Goal: Task Accomplishment & Management: Manage account settings

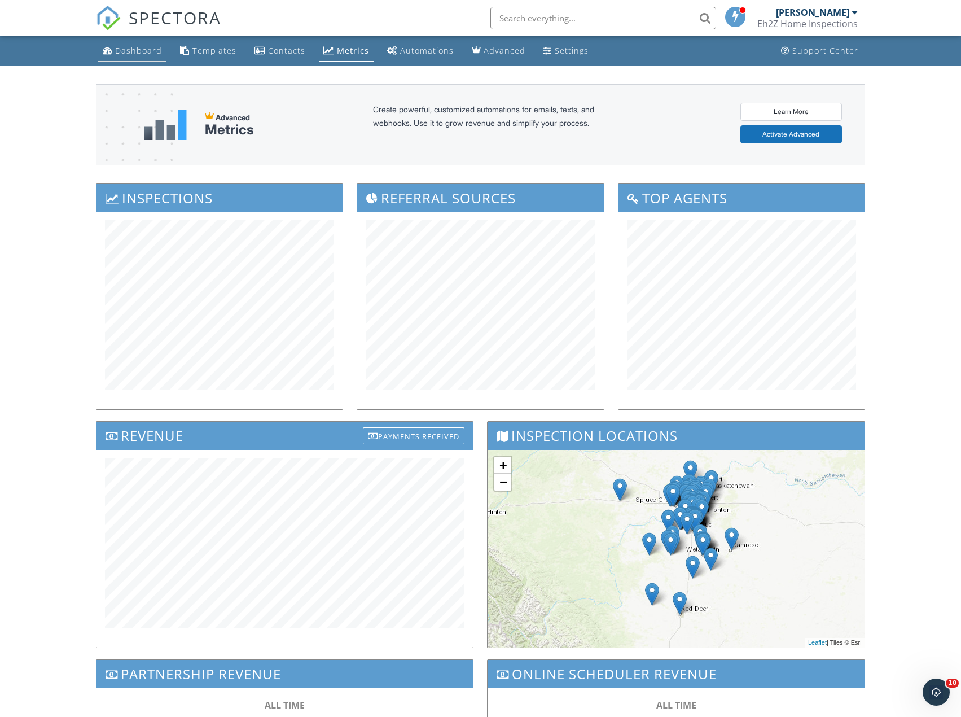
click at [120, 51] on div "Dashboard" at bounding box center [138, 50] width 47 height 11
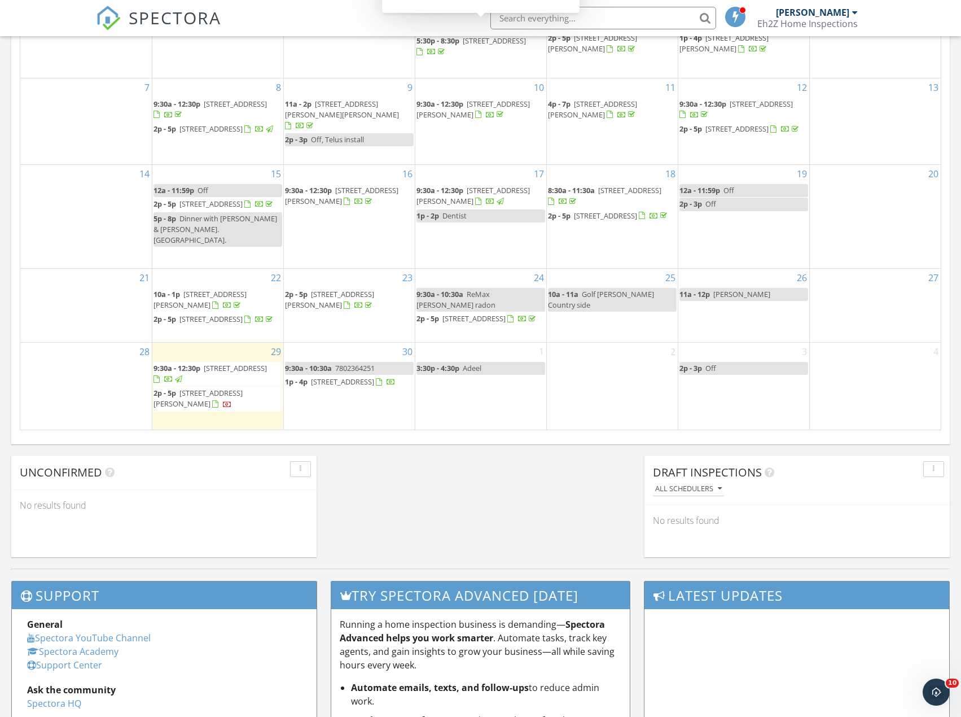
scroll to position [621, 0]
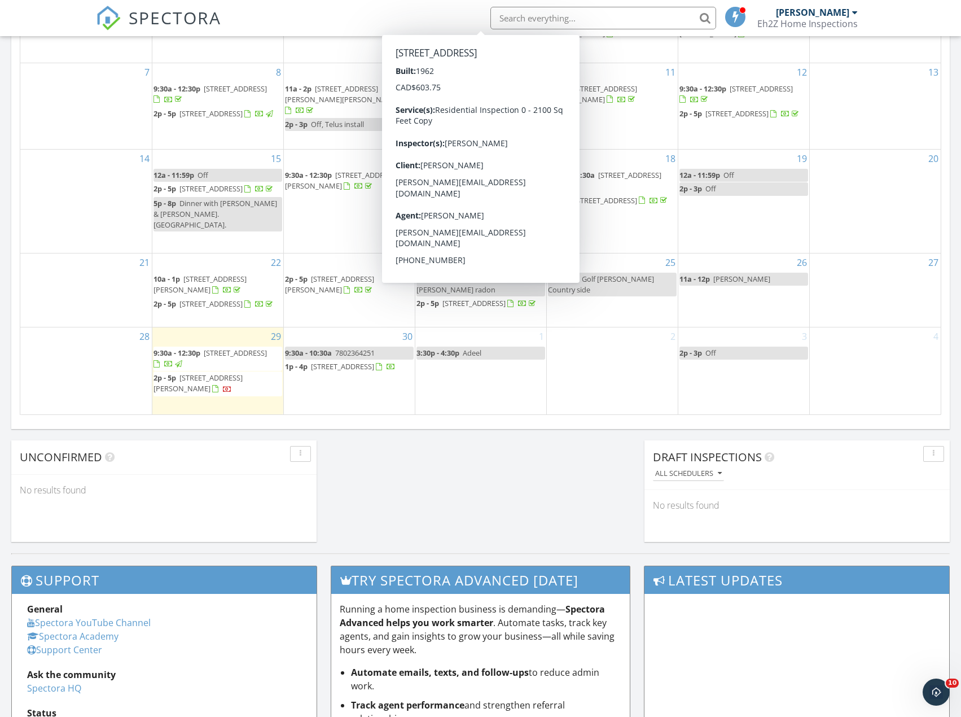
click at [367, 402] on div "30 9:30a - 10:30a 7802364251 1p - 4p 4411 42 St, Beaumont T4X 1G9" at bounding box center [349, 370] width 131 height 87
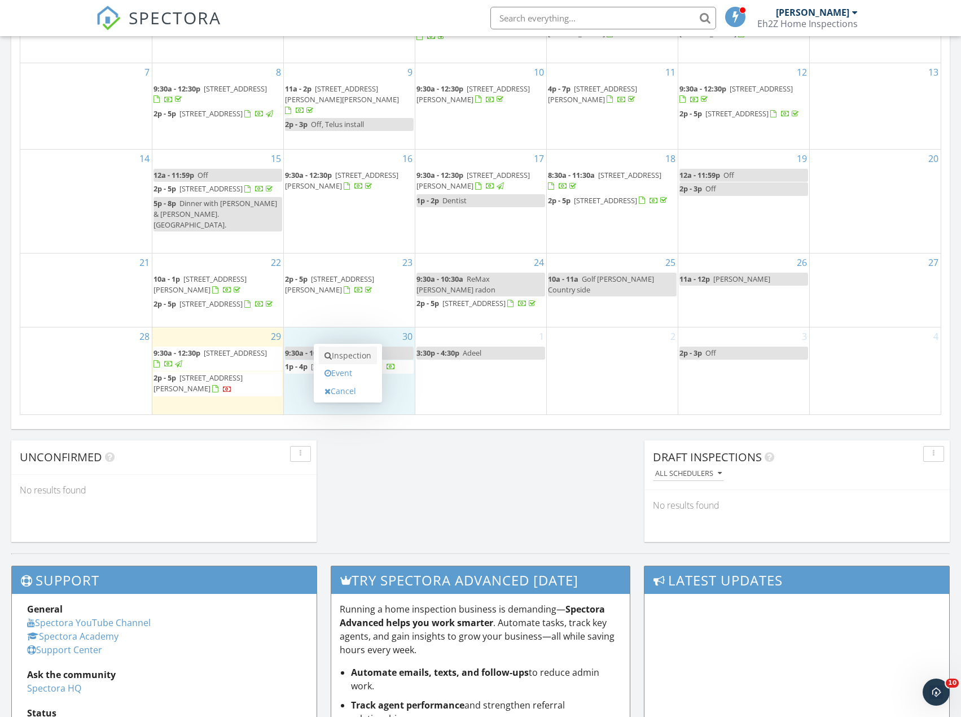
click at [371, 354] on link "Inspection" at bounding box center [348, 355] width 58 height 18
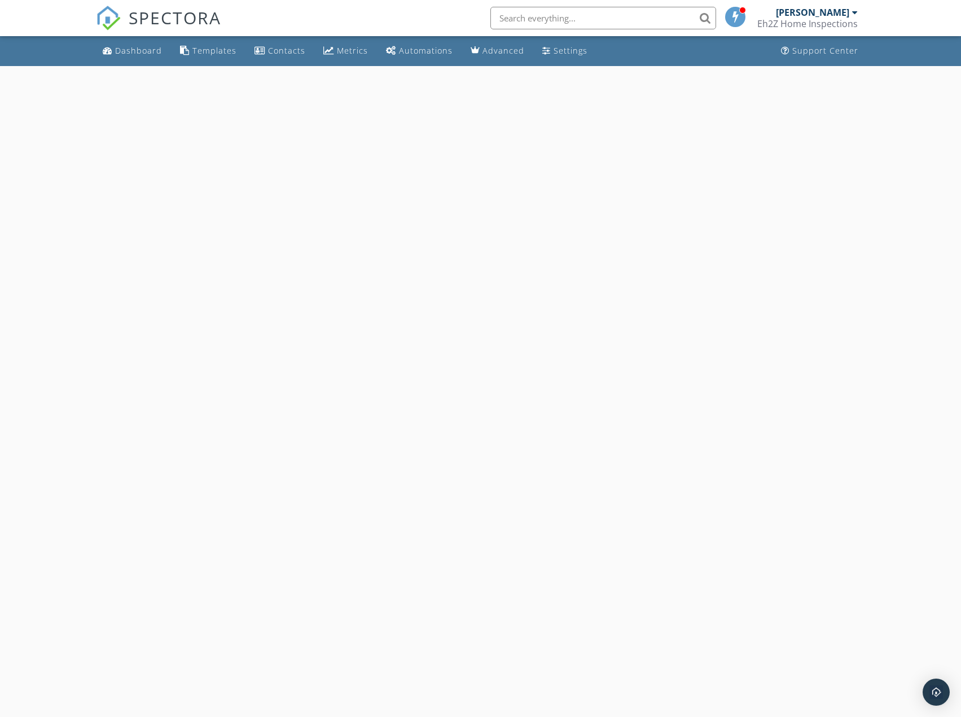
select select "8"
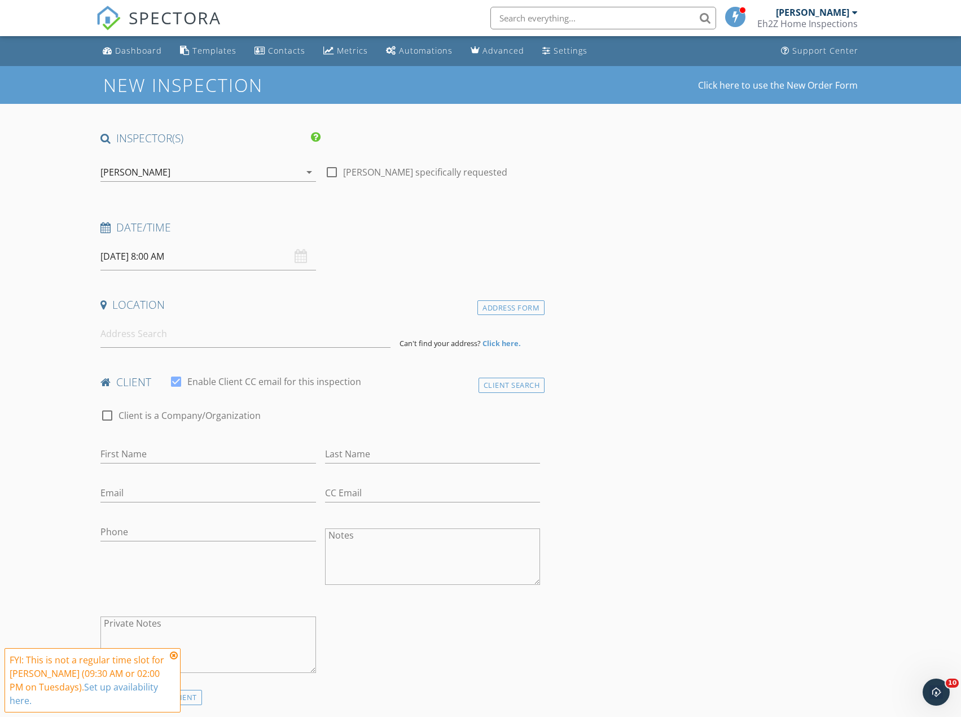
click at [203, 256] on input "09/30/2025 8:00 AM" at bounding box center [207, 257] width 215 height 28
type input "09"
type input "09/30/2025 9:00 AM"
click at [164, 445] on span at bounding box center [166, 443] width 8 height 11
type input "05"
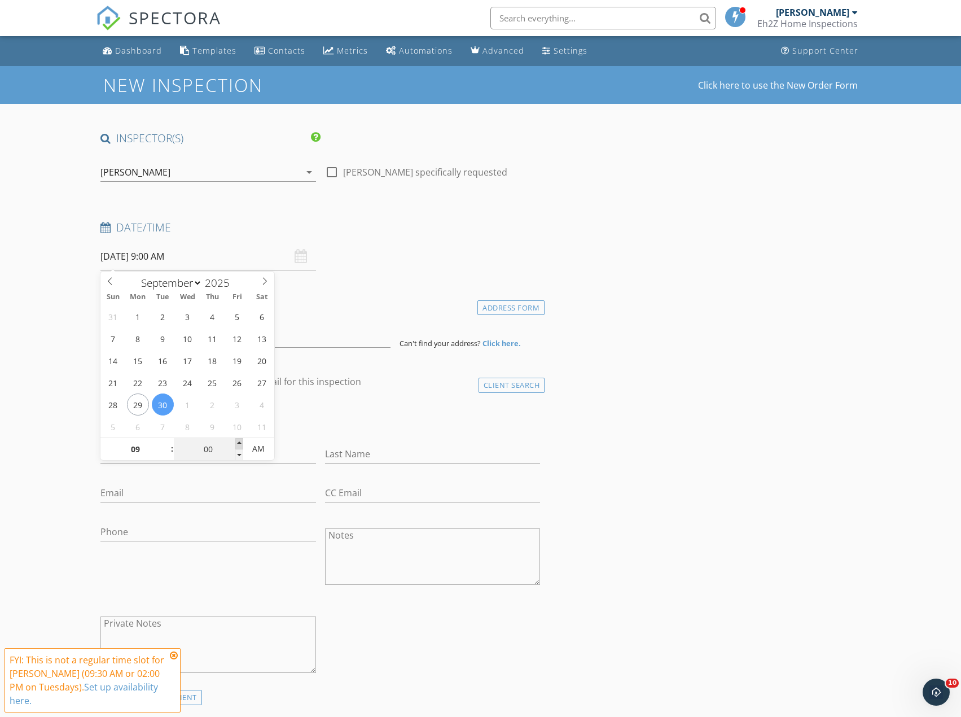
type input "09/30/2025 9:05 AM"
click at [241, 446] on span at bounding box center [239, 443] width 8 height 11
type input "10"
type input "09/30/2025 9:10 AM"
click at [241, 446] on span at bounding box center [239, 443] width 8 height 11
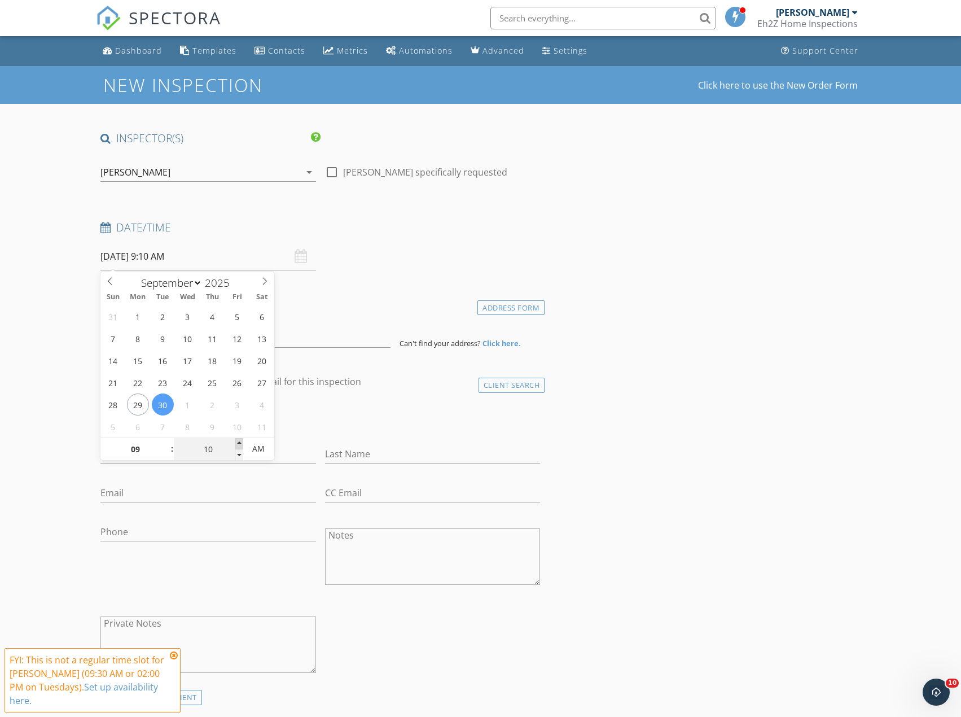
type input "15"
type input "09/30/2025 9:15 AM"
click at [241, 446] on span at bounding box center [239, 443] width 8 height 11
type input "20"
type input "09/30/2025 9:20 AM"
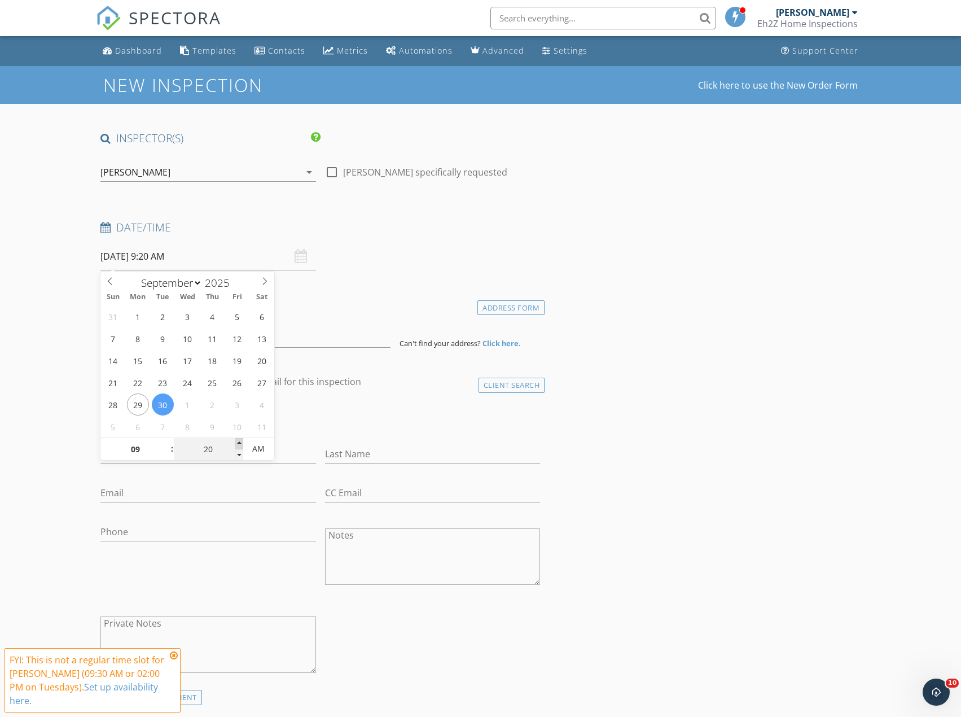
click at [241, 446] on span at bounding box center [239, 443] width 8 height 11
type input "25"
type input "09/30/2025 9:25 AM"
click at [241, 446] on span at bounding box center [239, 443] width 8 height 11
type input "30"
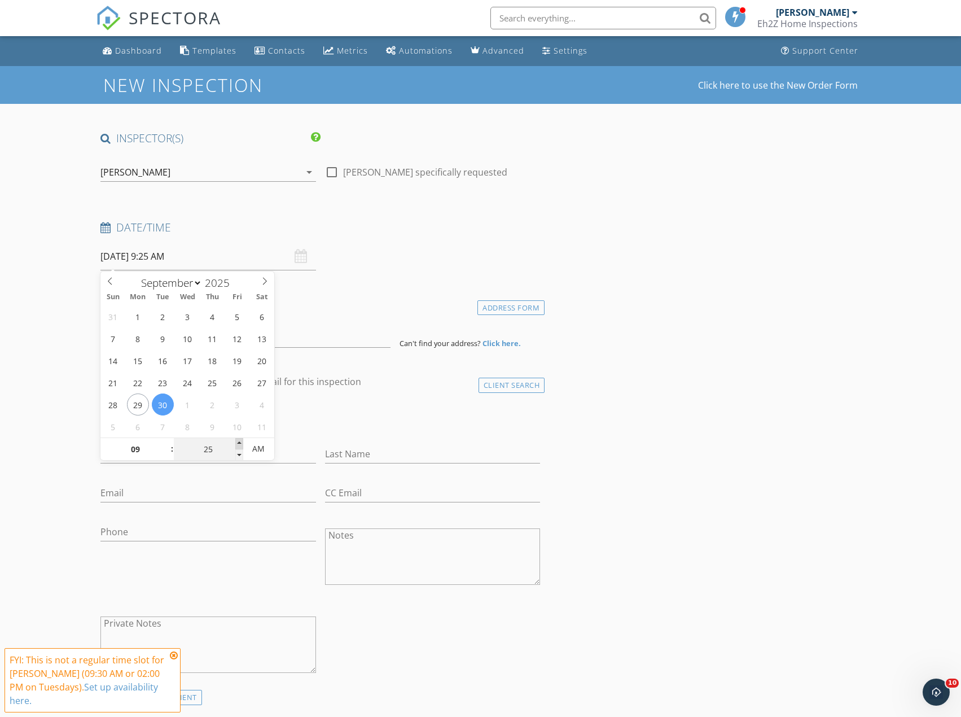
type input "[DATE] 9:30 AM"
click at [240, 446] on span at bounding box center [239, 443] width 8 height 11
click at [291, 341] on input at bounding box center [245, 334] width 290 height 28
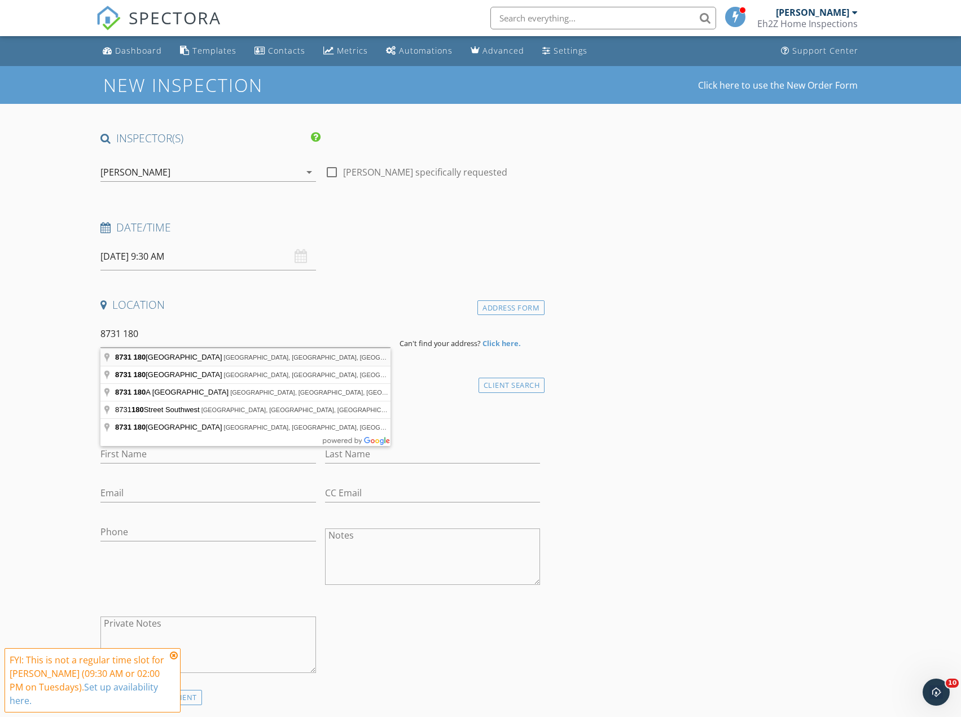
type input "8731 180 Street Northwest, Edmonton, AB, Canada"
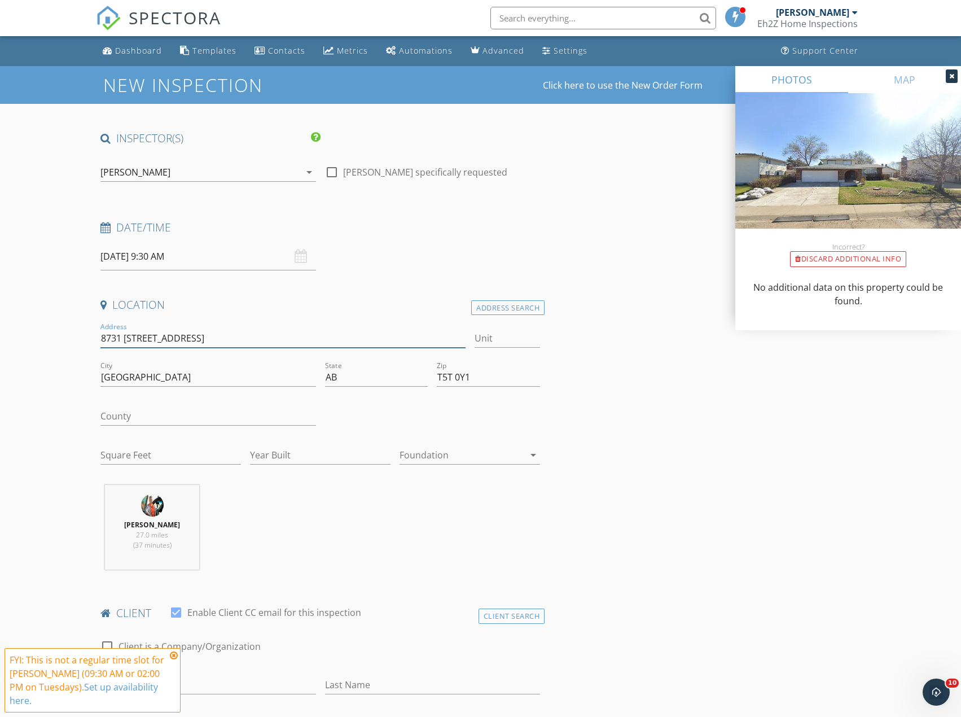
drag, startPoint x: 176, startPoint y: 337, endPoint x: 101, endPoint y: 344, distance: 75.4
click at [101, 344] on input "8731 [STREET_ADDRESS]" at bounding box center [282, 338] width 365 height 19
click at [203, 458] on input "Square Feet" at bounding box center [170, 455] width 140 height 19
type input "1900"
type input "1974"
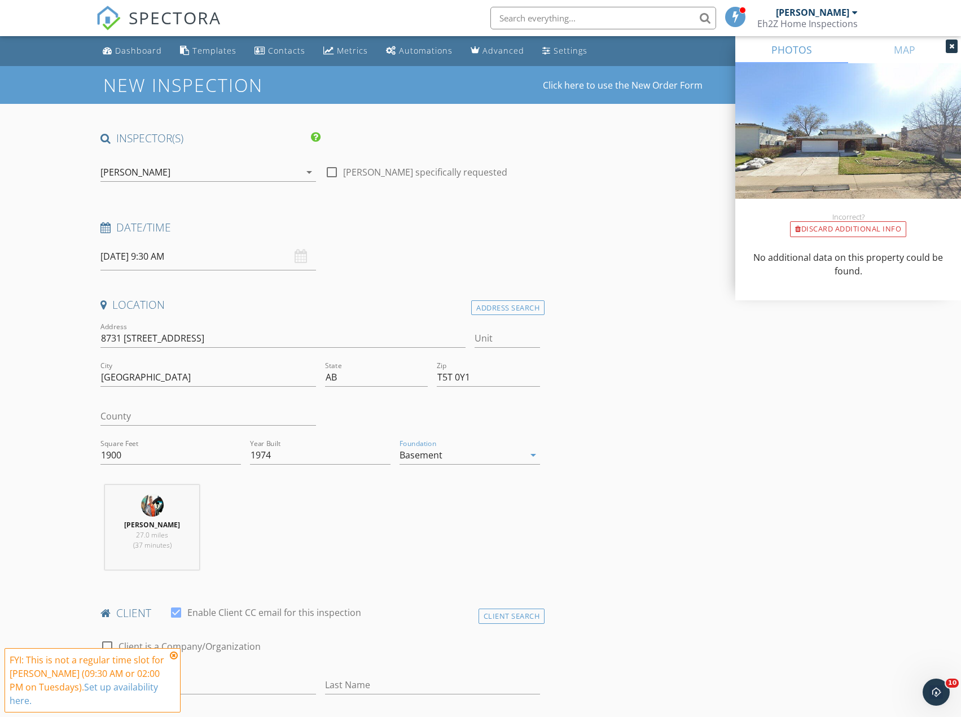
scroll to position [226, 0]
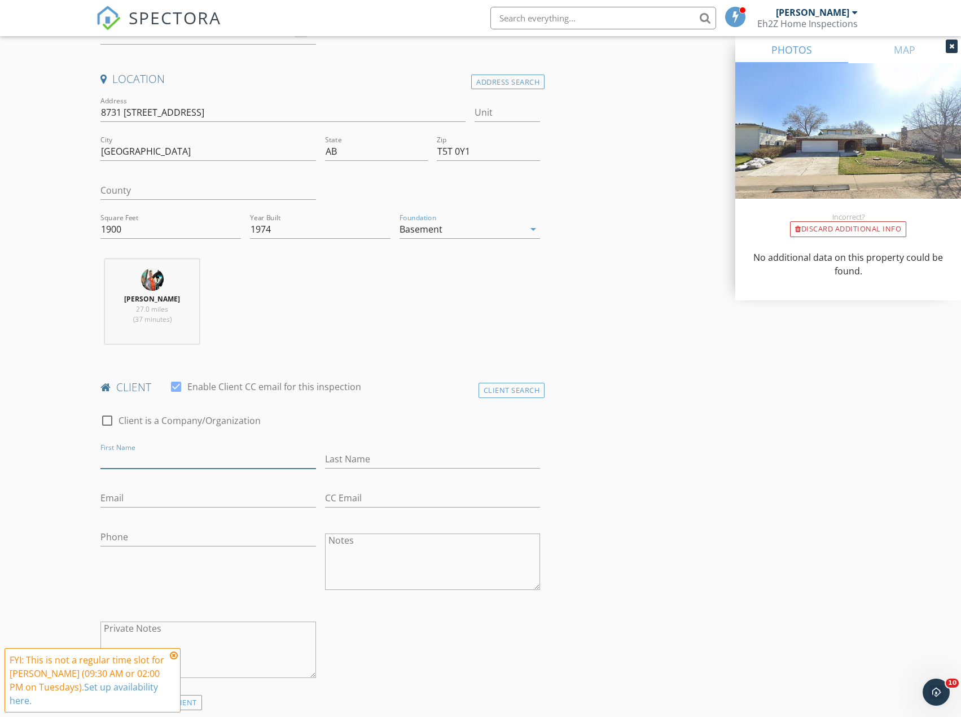
click at [210, 458] on input "First Name" at bounding box center [207, 459] width 215 height 19
click at [503, 384] on div "Client Search" at bounding box center [511, 390] width 67 height 15
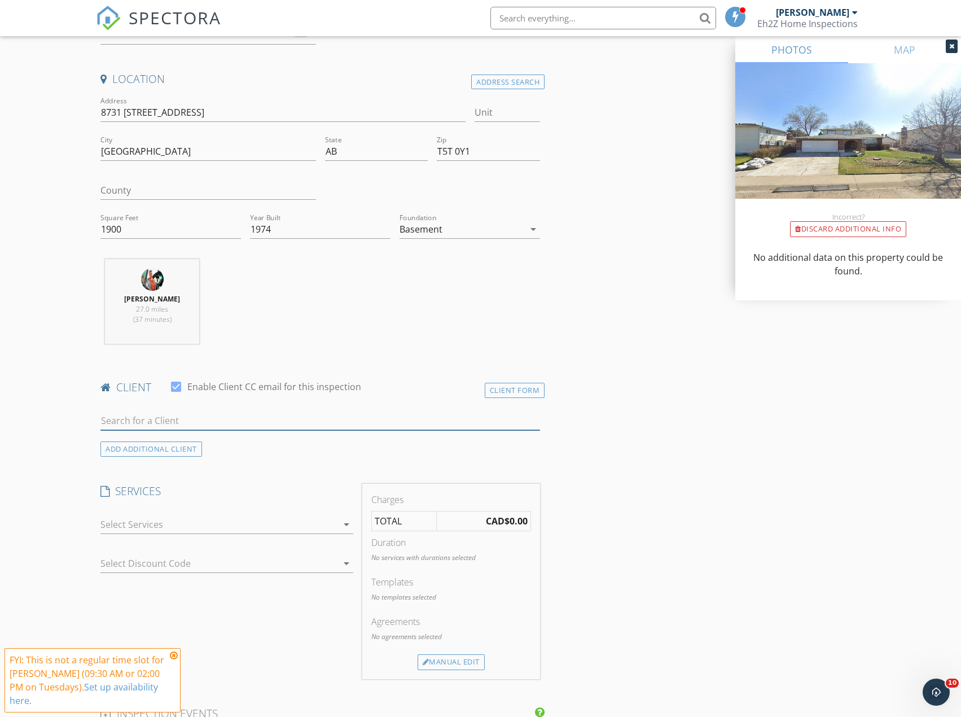
click at [164, 422] on input "text" at bounding box center [320, 420] width 440 height 19
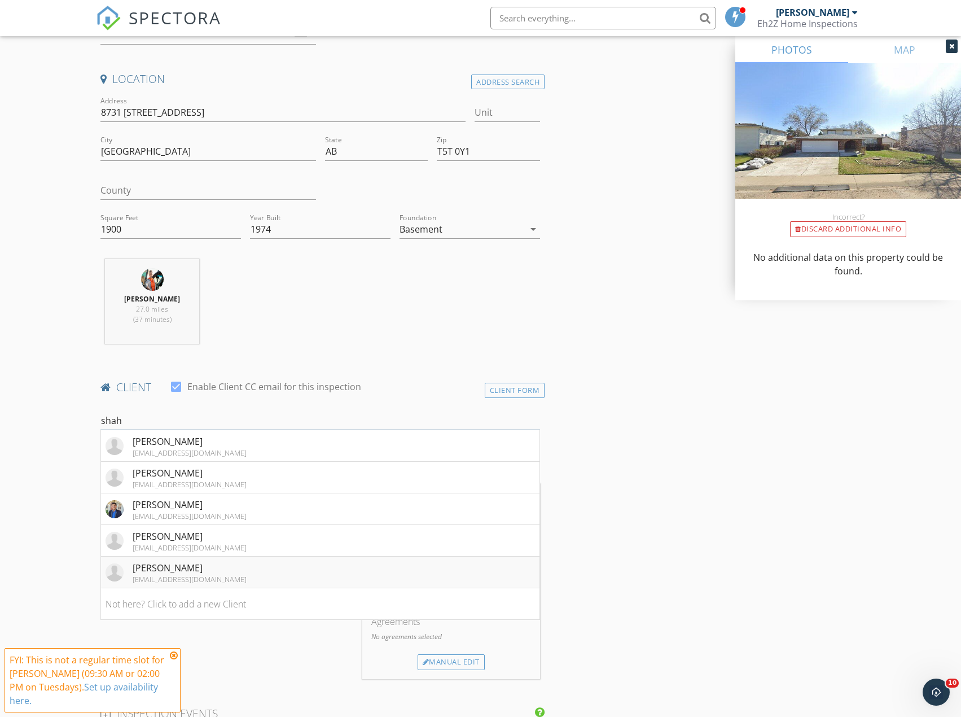
type input "shah"
click at [161, 579] on div "shahbazasif@westerlyhomes.ca" at bounding box center [190, 578] width 114 height 9
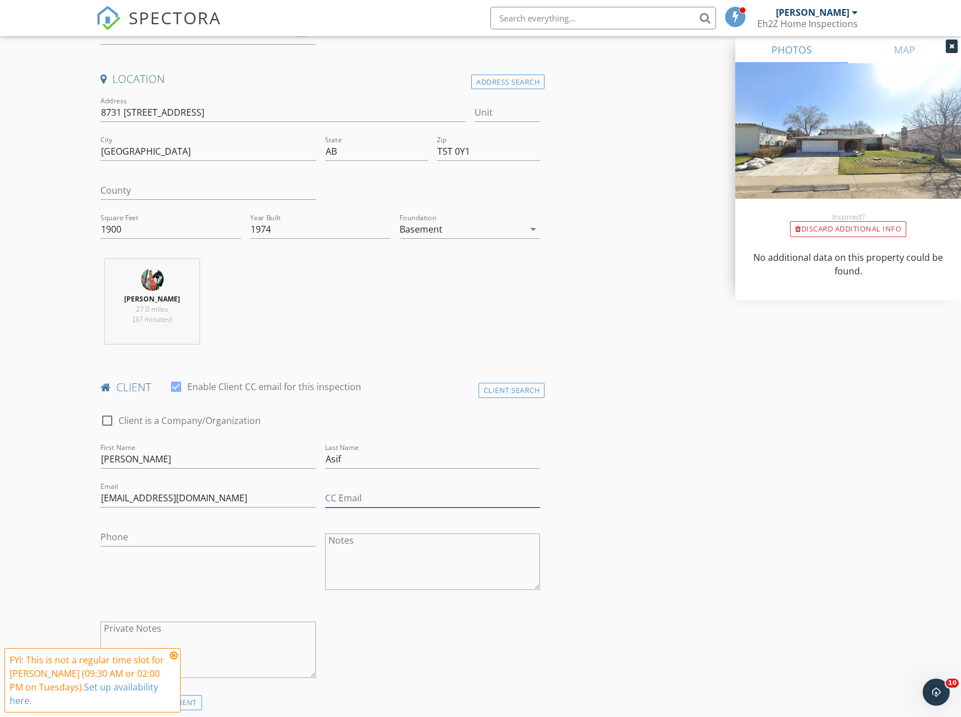
click at [336, 493] on input "CC Email" at bounding box center [432, 498] width 215 height 19
drag, startPoint x: 273, startPoint y: 495, endPoint x: 66, endPoint y: 499, distance: 206.5
click at [342, 498] on input "CC Email" at bounding box center [432, 498] width 215 height 19
paste input "shahbazasif@westerlyhomes.ca"
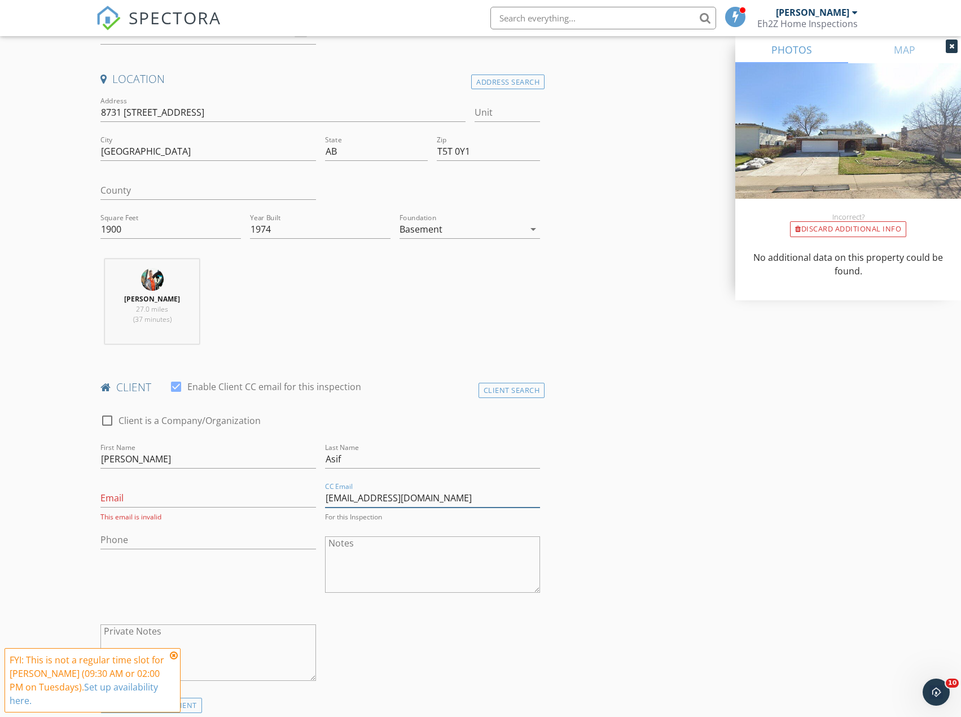
type input "shahbazasif@westerlyhomes.ca"
click at [181, 500] on input "Email" at bounding box center [207, 498] width 215 height 19
type input "tashfeensadiq@yahoo.com"
click at [128, 531] on input "Phone" at bounding box center [207, 537] width 215 height 19
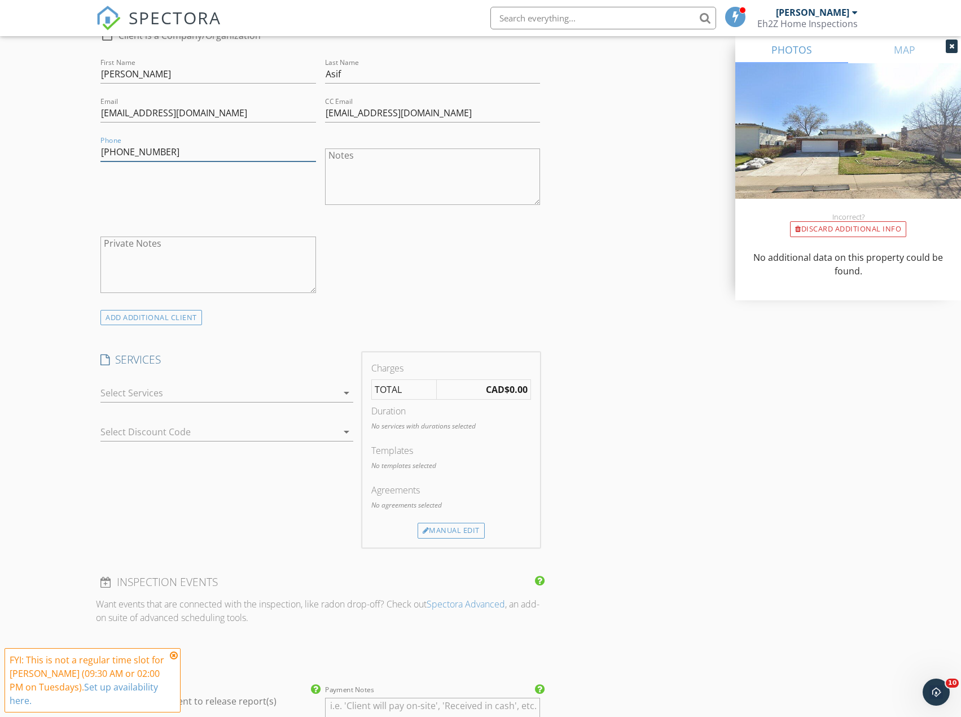
scroll to position [621, 0]
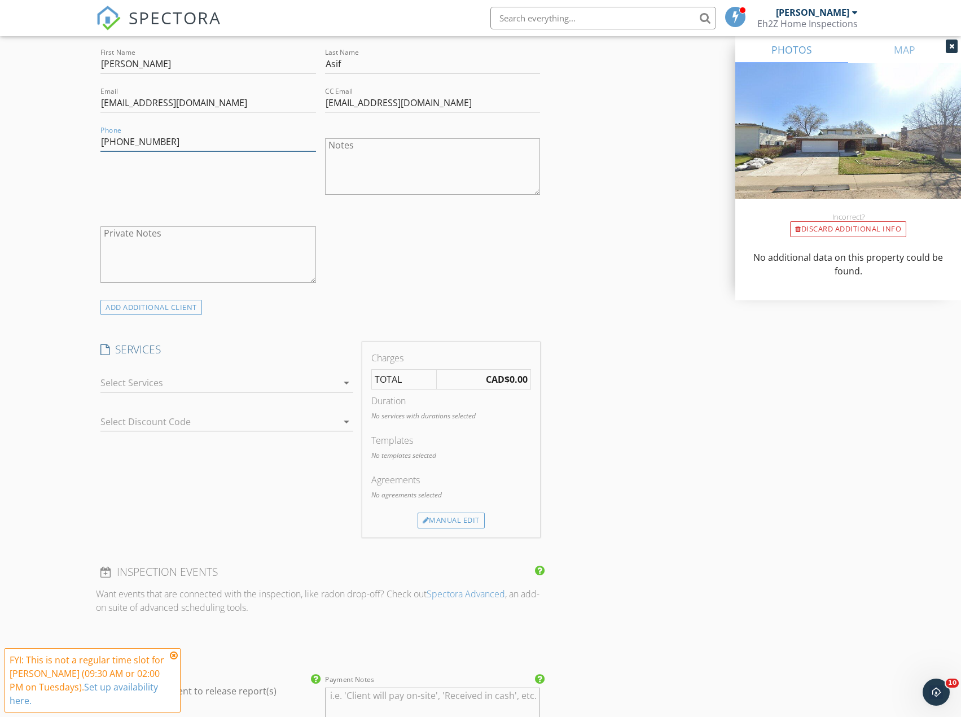
type input "780-680-3908"
click at [157, 383] on div at bounding box center [218, 383] width 237 height 18
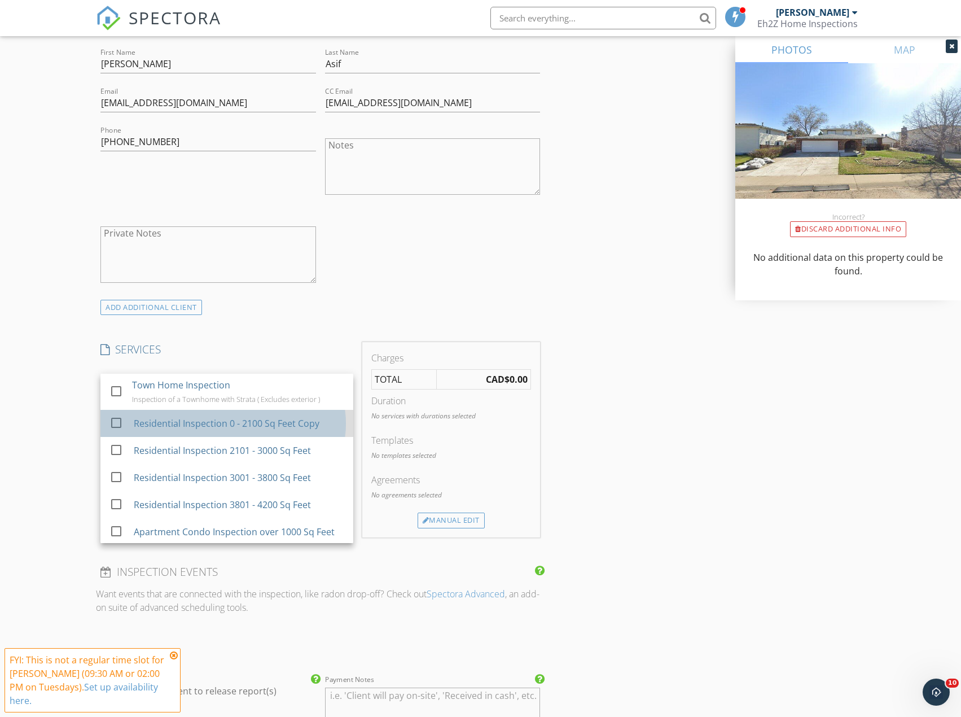
click at [163, 425] on div "Residential Inspection 0 - 2100 Sq Feet Copy" at bounding box center [227, 423] width 186 height 14
checkbox input "true"
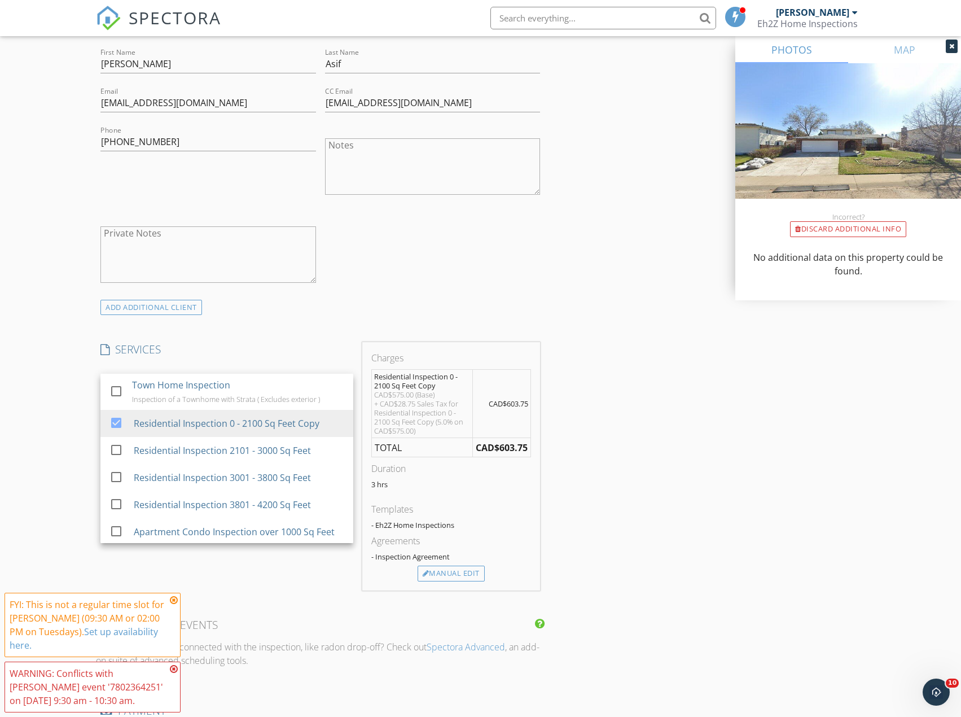
click at [41, 438] on div "New Inspection Click here to use the New Order Form INSPECTOR(S) check_box Rob …" at bounding box center [480, 486] width 961 height 2083
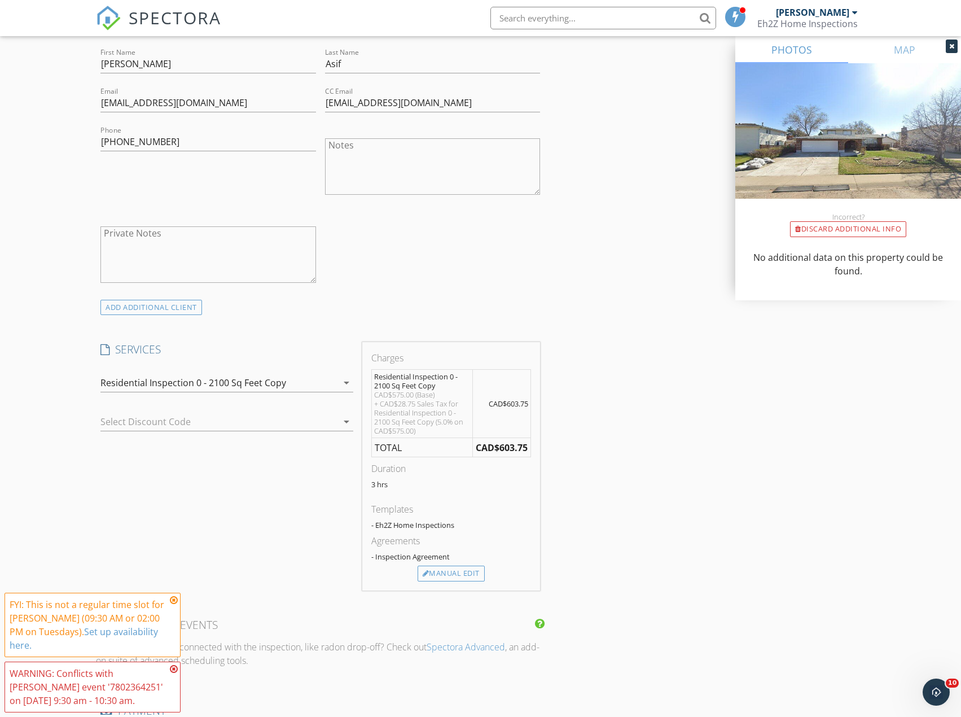
click at [176, 416] on div at bounding box center [210, 421] width 221 height 18
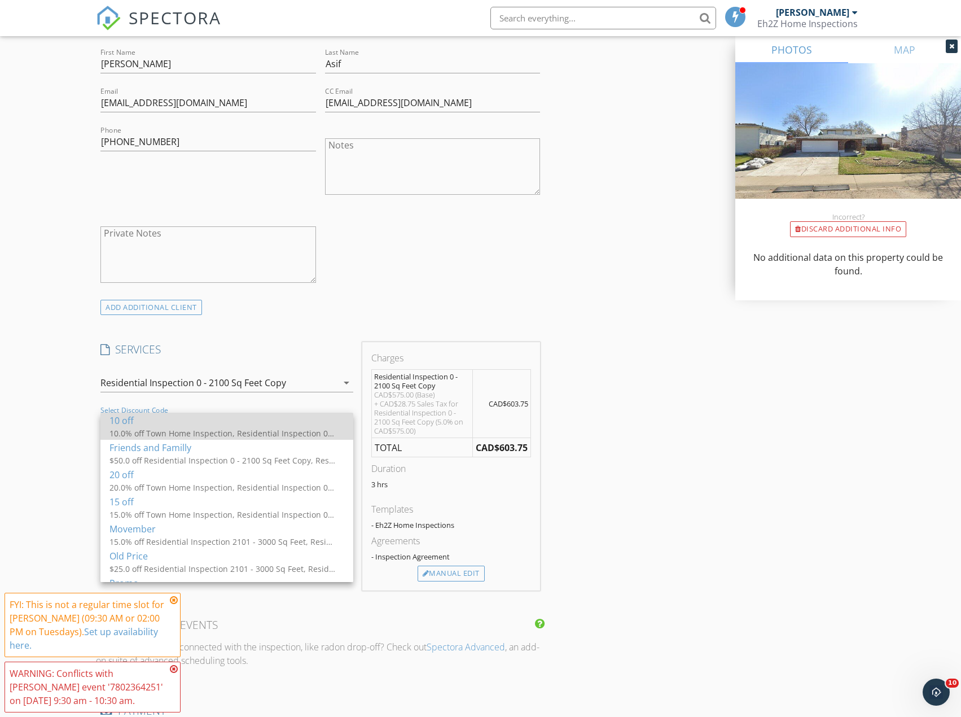
click at [176, 420] on div "10 off" at bounding box center [226, 421] width 235 height 14
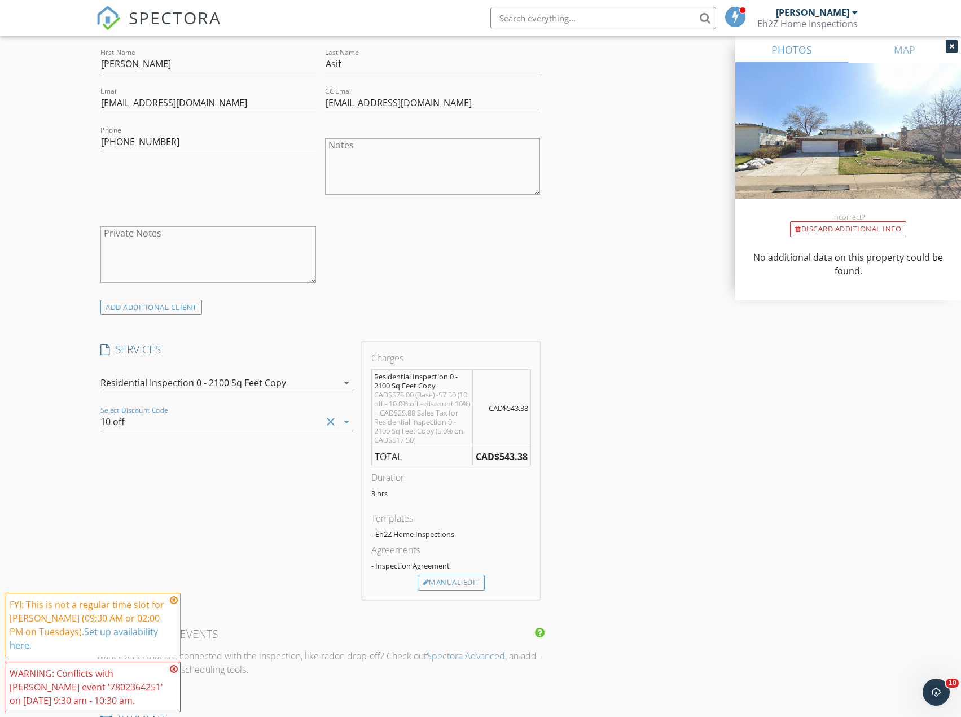
click at [54, 459] on div "New Inspection Click here to use the New Order Form INSPECTOR(S) check_box Rob …" at bounding box center [480, 491] width 961 height 2092
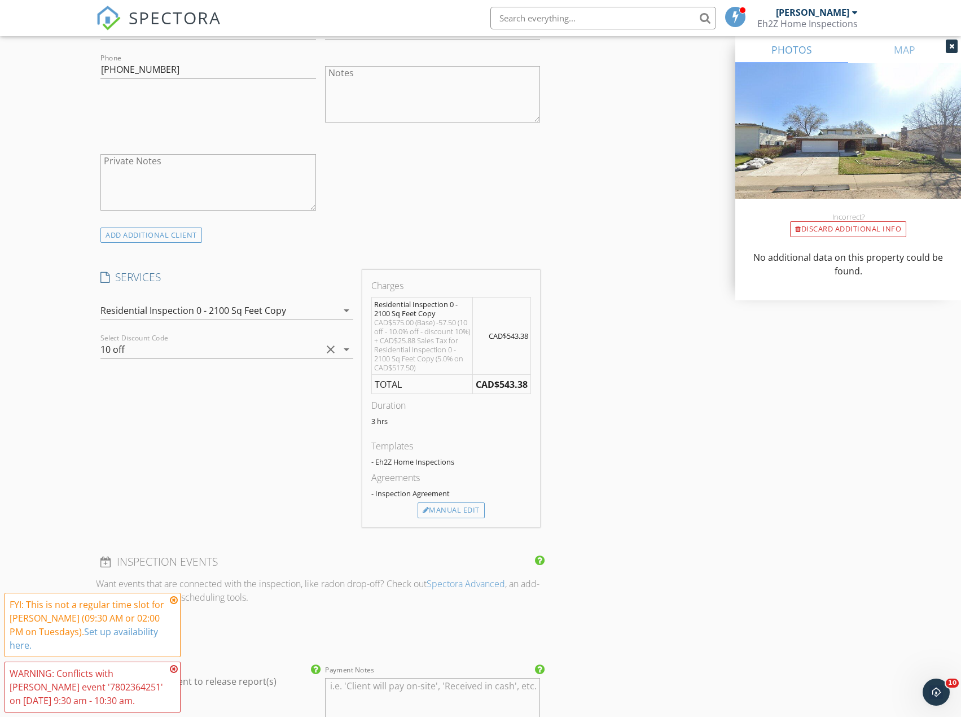
scroll to position [846, 0]
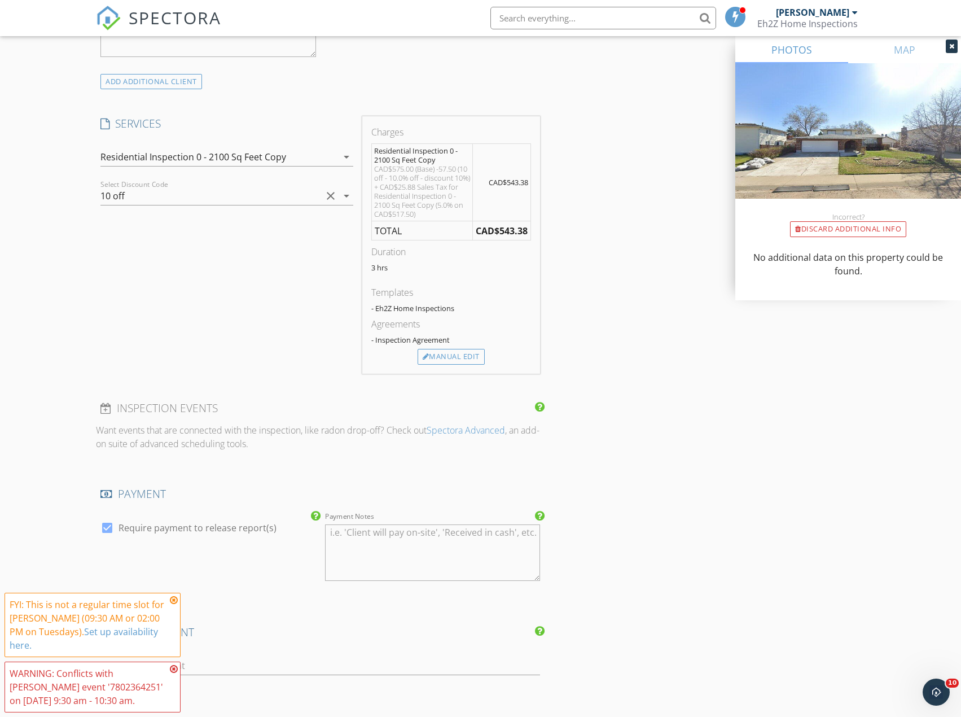
click at [175, 599] on icon at bounding box center [174, 599] width 8 height 9
click at [175, 666] on icon at bounding box center [174, 668] width 8 height 9
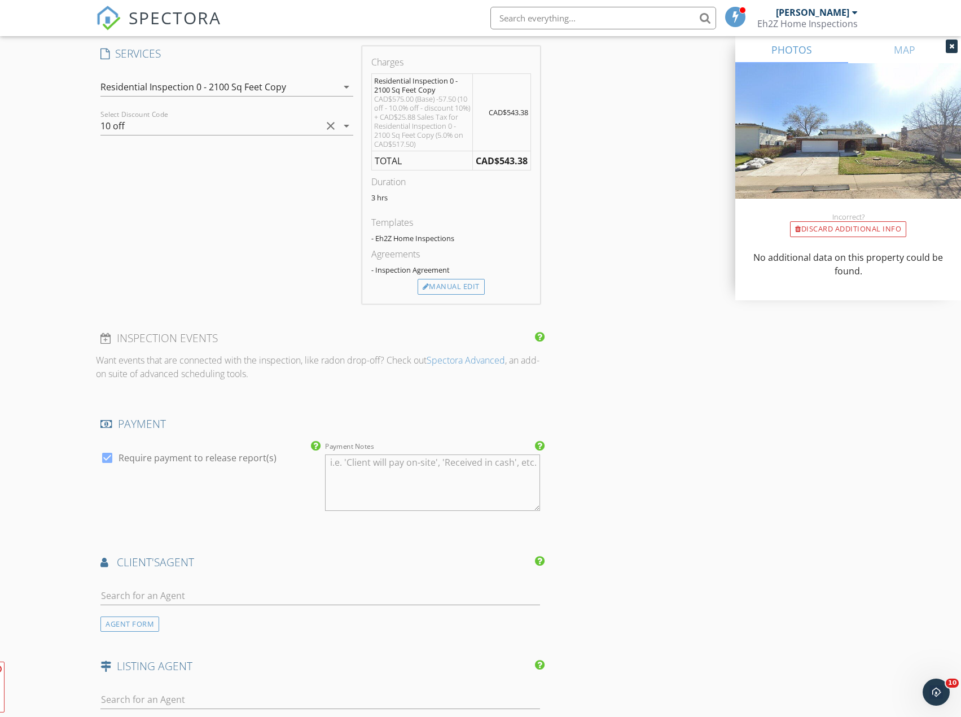
scroll to position [1072, 0]
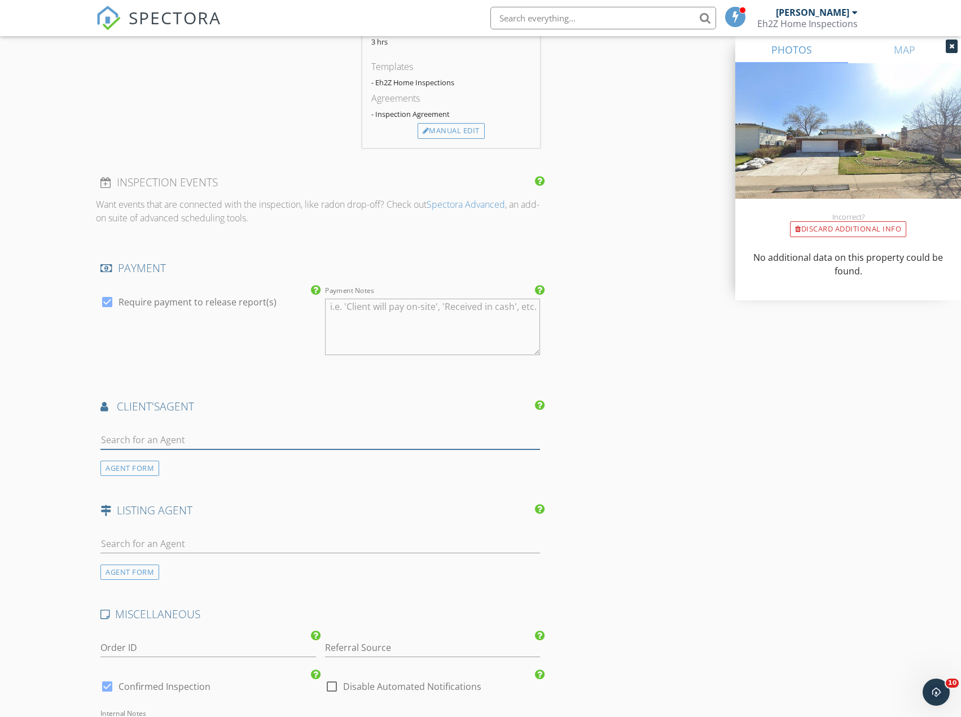
click at [175, 449] on input "text" at bounding box center [320, 440] width 440 height 19
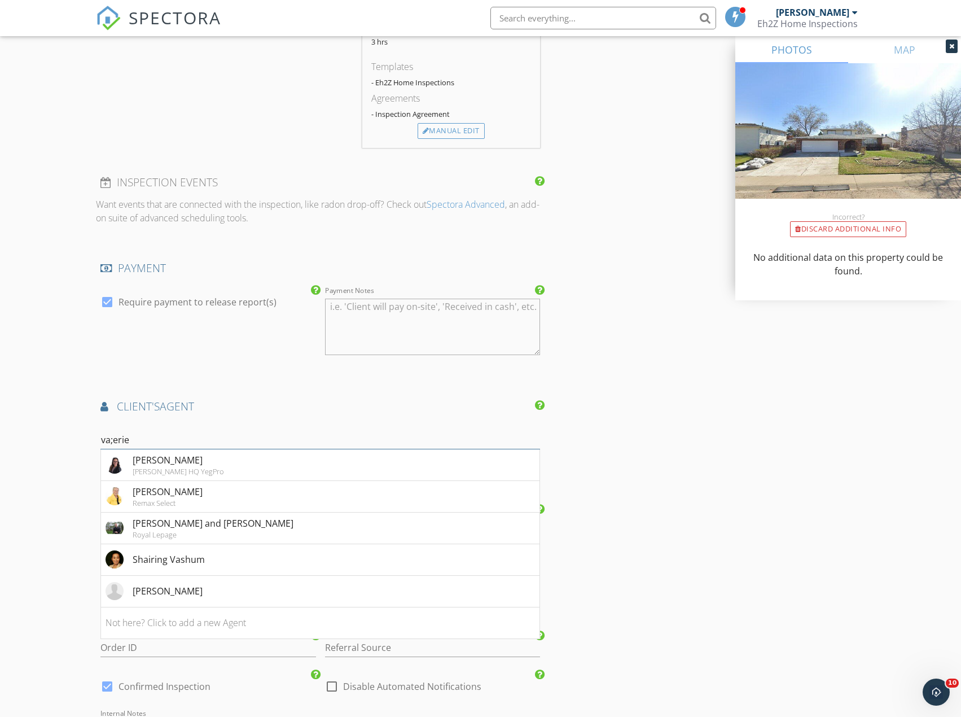
drag, startPoint x: 133, startPoint y: 450, endPoint x: 98, endPoint y: 458, distance: 36.3
click at [98, 458] on div "va;erie Dona Van Raamsdonk Hickey HQ YegPro Margrit Van Staveren Remax Select R…" at bounding box center [320, 448] width 449 height 54
type input "w"
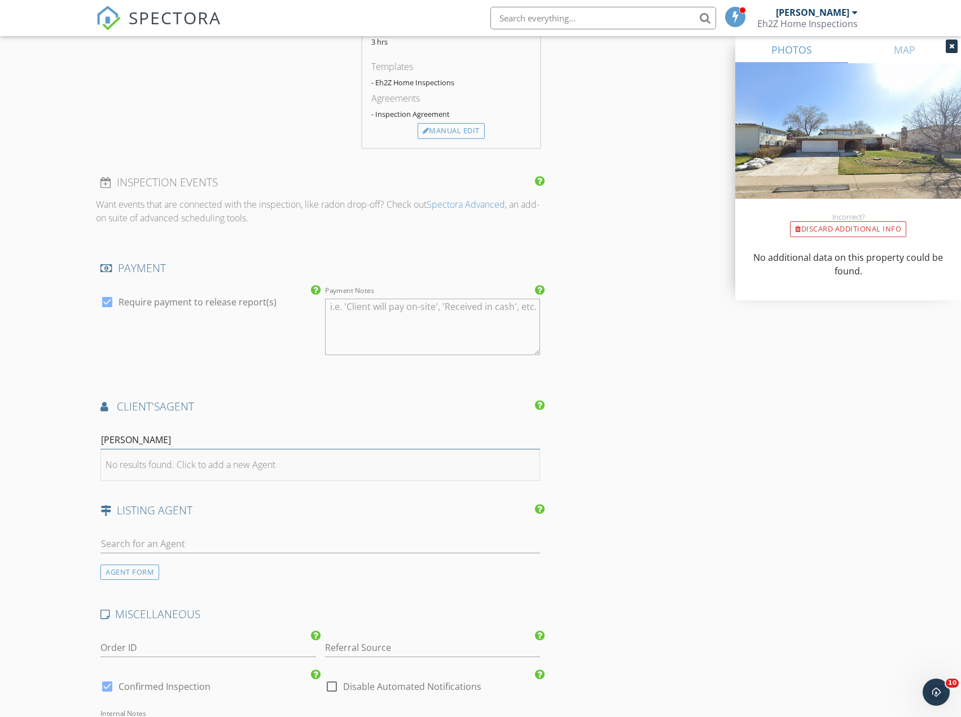
type input "valerie"
click at [150, 471] on div "No results found. Click to add a new Agent" at bounding box center [191, 465] width 170 height 14
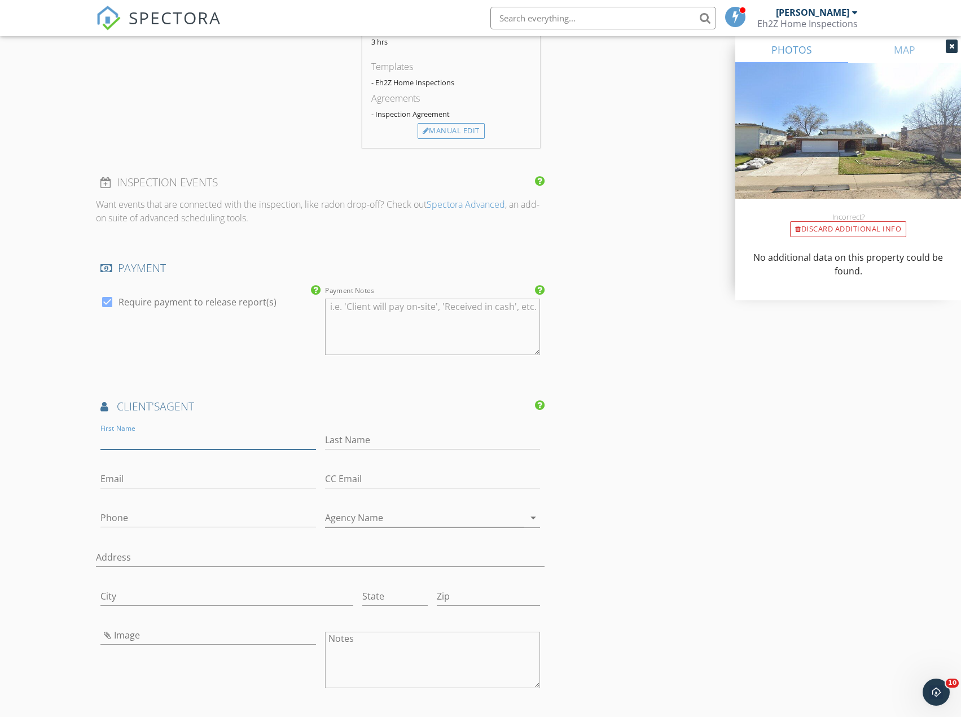
click at [143, 449] on input "First Name" at bounding box center [207, 440] width 215 height 19
type input "Valerie"
type input "Faucon"
type input "homewithval@gmail.com"
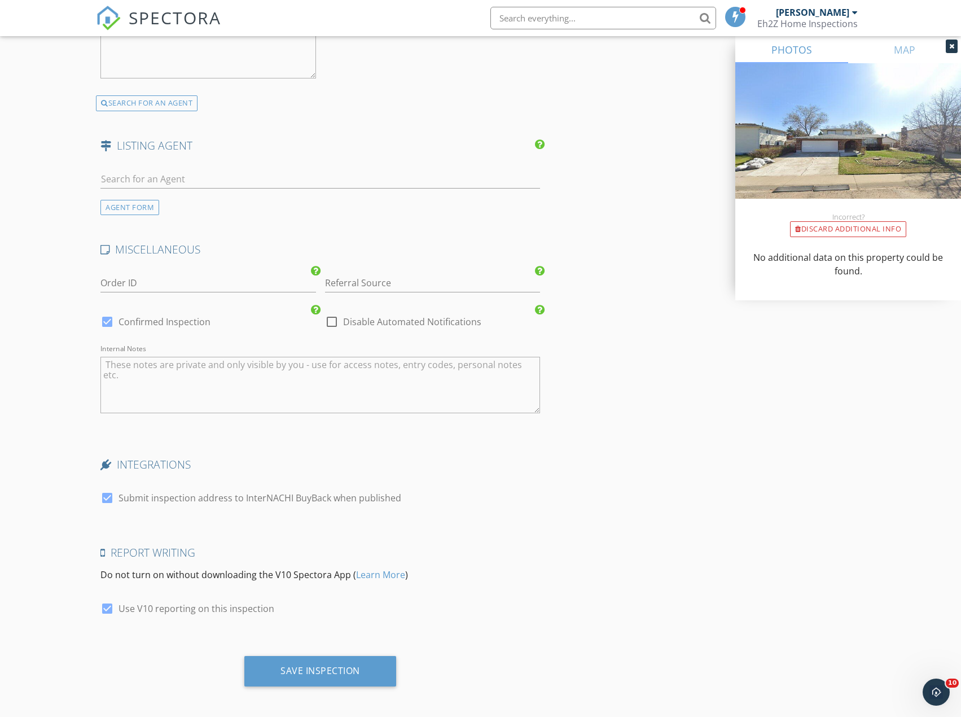
scroll to position [1784, 0]
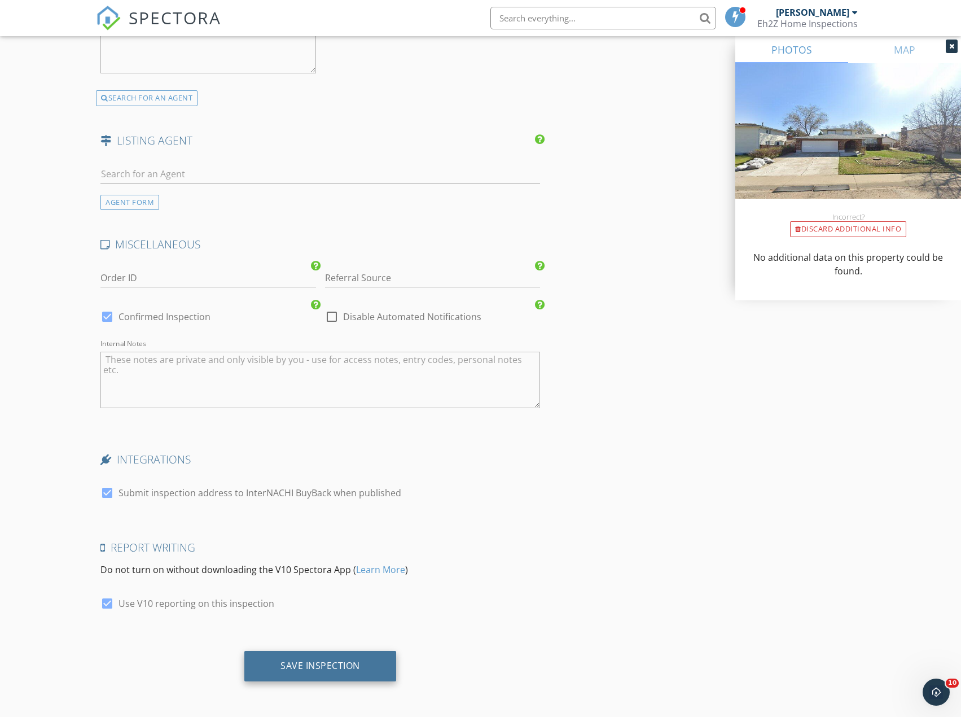
type input "780-952-7927"
click at [334, 663] on div "Save Inspection" at bounding box center [320, 665] width 80 height 11
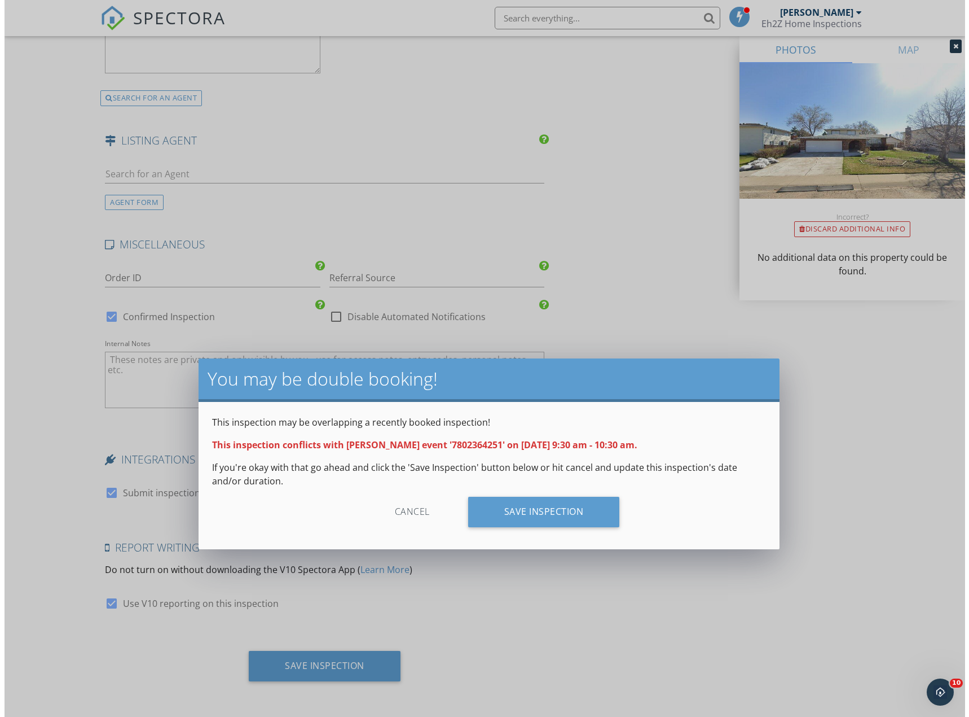
scroll to position [1775, 0]
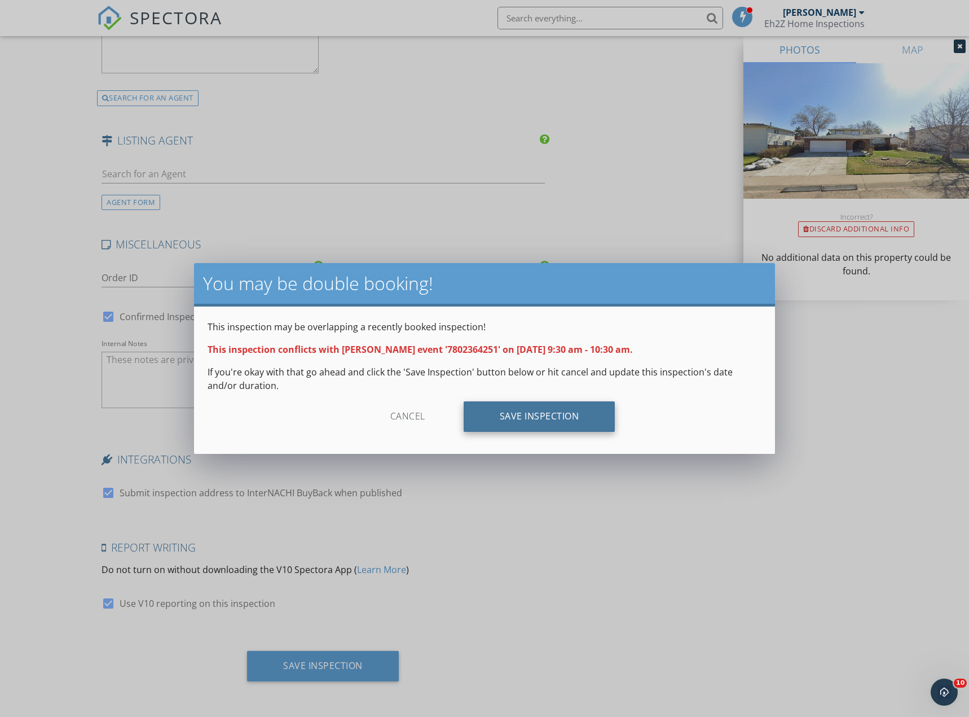
click at [538, 409] on div "Save Inspection" at bounding box center [540, 416] width 152 height 30
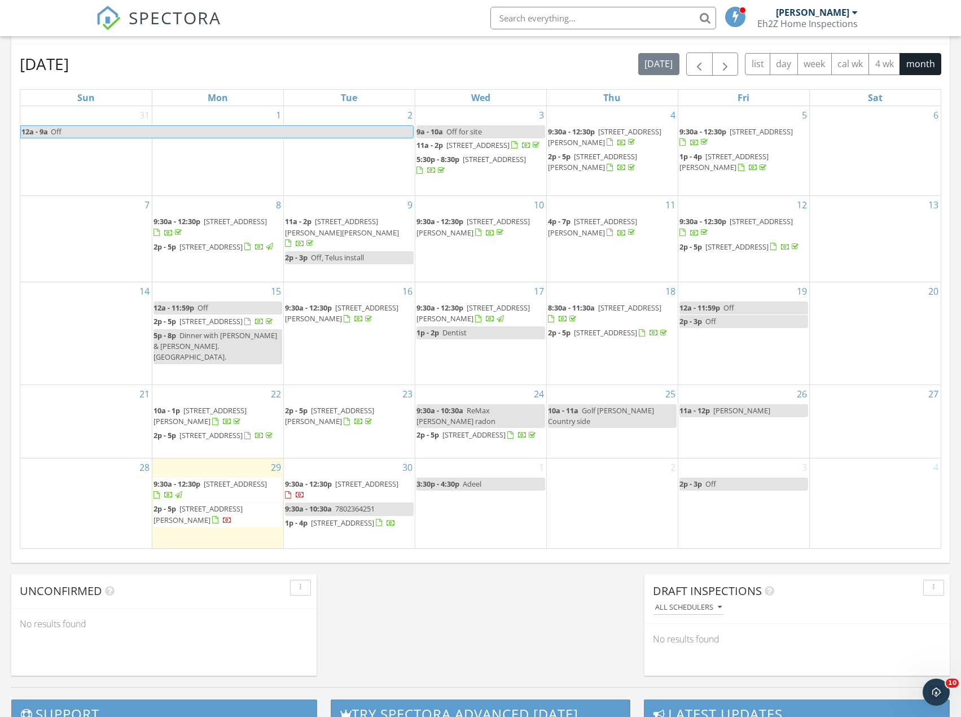
scroll to position [564, 0]
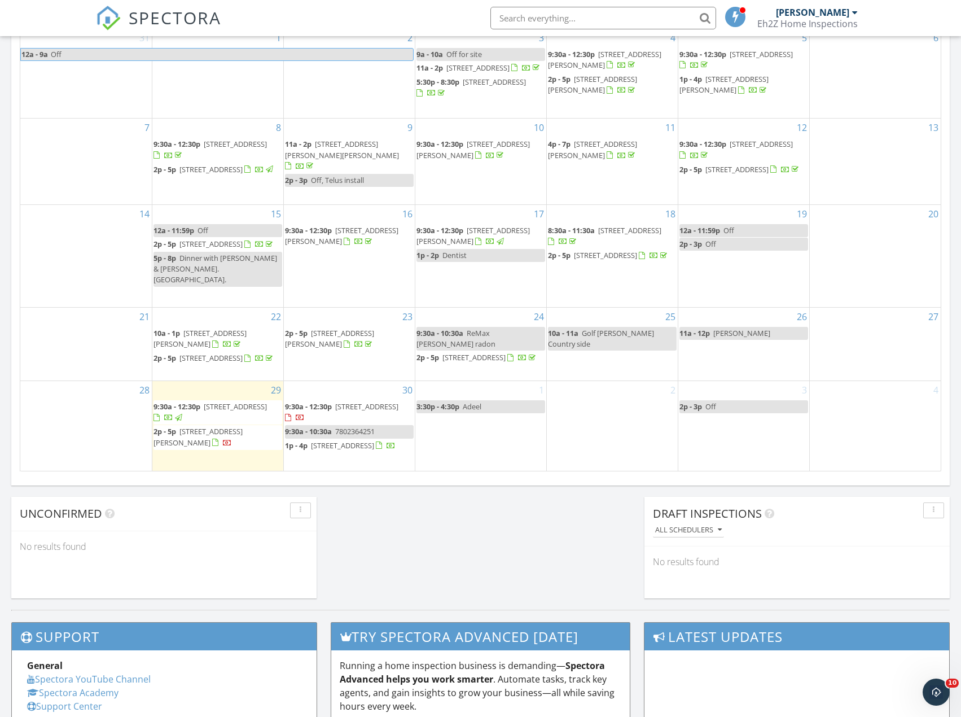
click at [324, 428] on span "9:30a - 10:30a" at bounding box center [308, 431] width 47 height 10
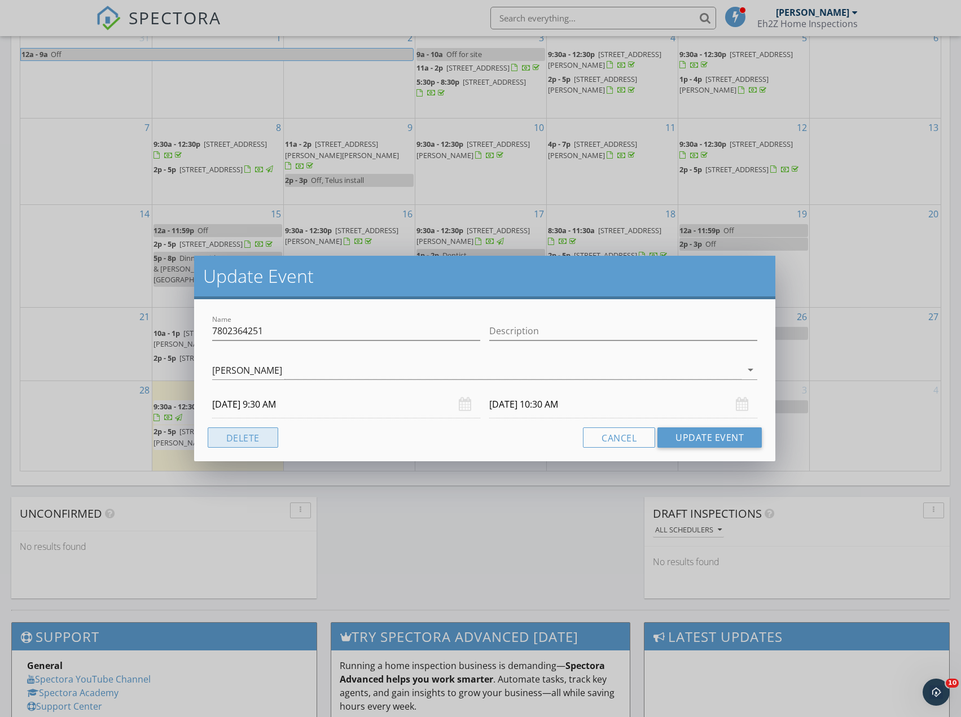
click at [240, 437] on button "Delete" at bounding box center [243, 437] width 71 height 20
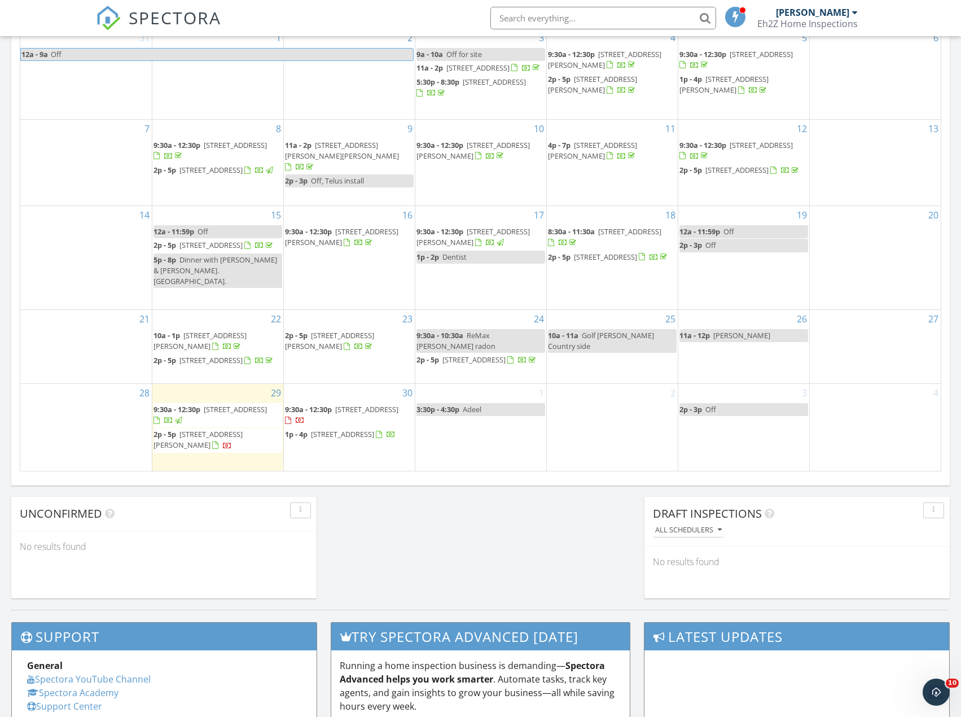
click at [464, 456] on div "1 3:30p - 4:30p Adeel" at bounding box center [480, 427] width 131 height 87
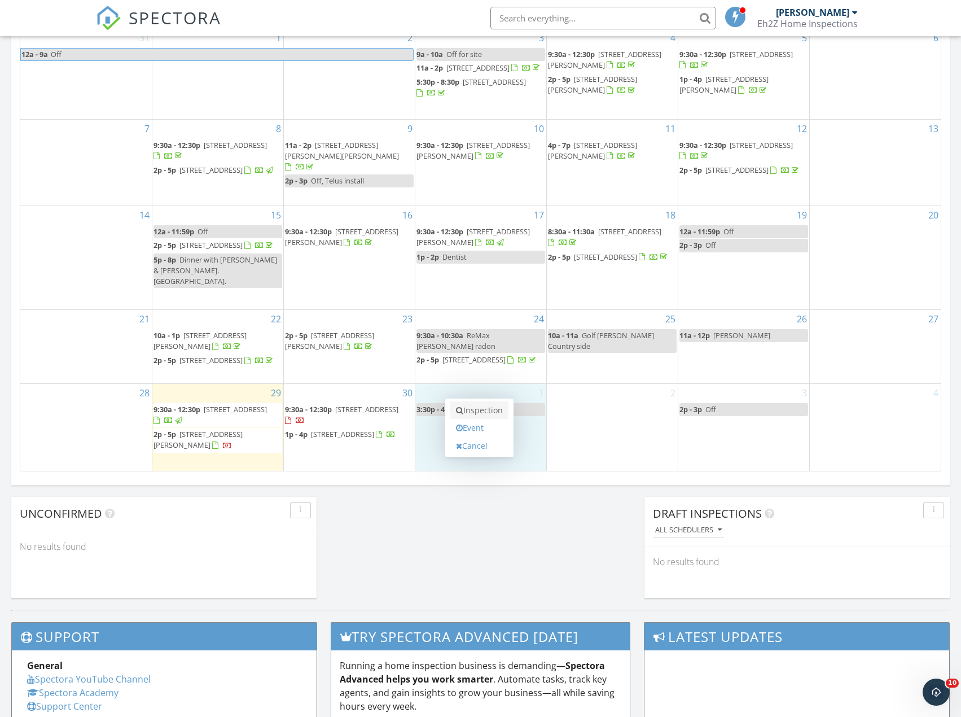
click at [471, 412] on link "Inspection" at bounding box center [479, 410] width 58 height 18
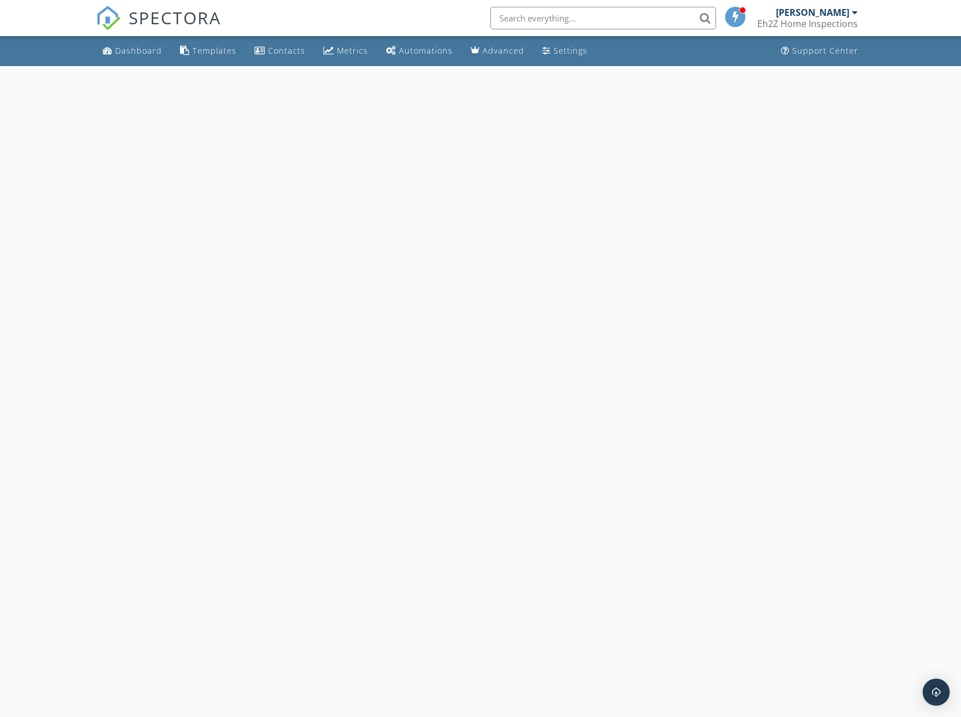
select select "9"
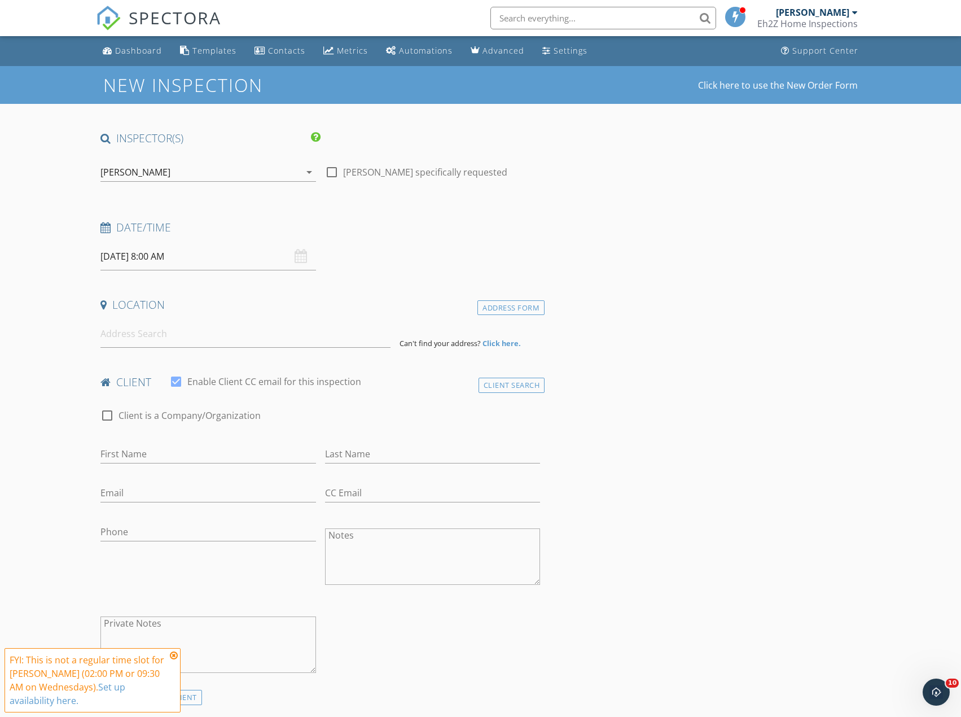
click at [188, 250] on input "[DATE] 8:00 AM" at bounding box center [207, 257] width 215 height 28
type input "09"
type input "[DATE] 9:00 AM"
click at [165, 441] on span at bounding box center [166, 443] width 8 height 11
type input "10"
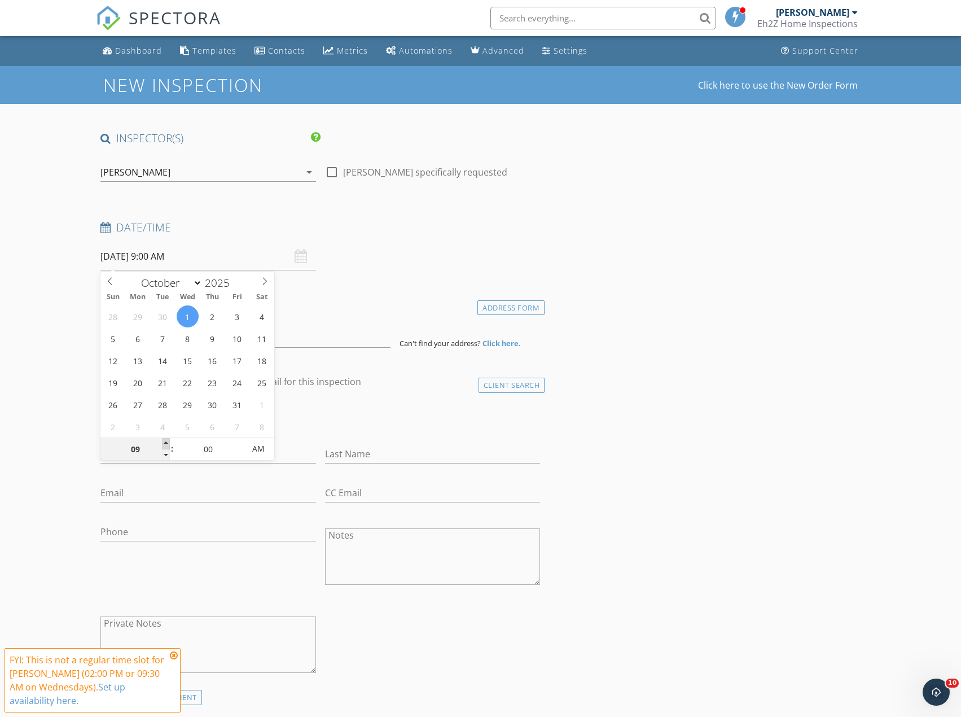
type input "[DATE] 10:00 AM"
click at [165, 441] on span at bounding box center [166, 443] width 8 height 11
type input "11"
type input "[DATE] 11:00 AM"
click at [165, 441] on span at bounding box center [166, 443] width 8 height 11
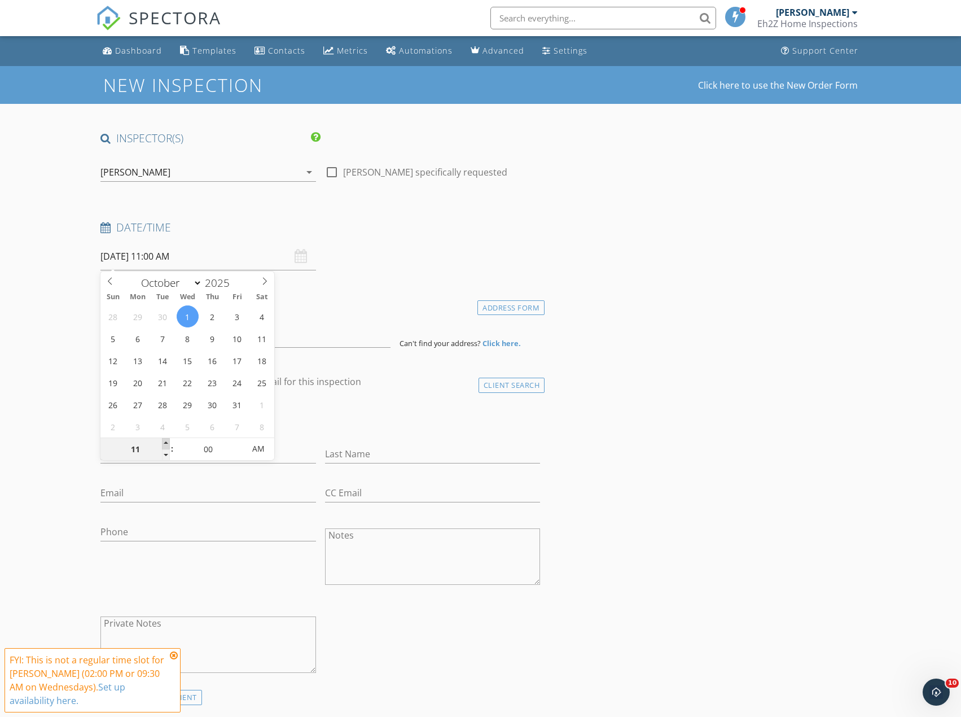
type input "12"
type input "[DATE] 12:00 PM"
click at [165, 441] on span at bounding box center [166, 443] width 8 height 11
type input "01"
type input "[DATE] 1:00 PM"
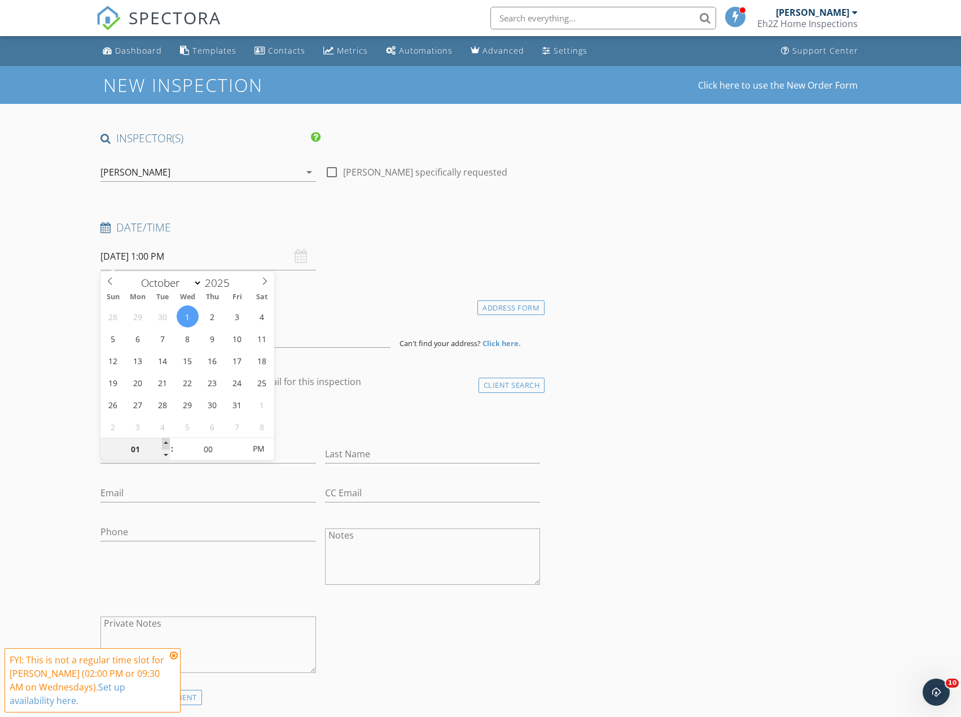
click at [165, 441] on span at bounding box center [166, 443] width 8 height 11
type input "02"
type input "10/01/2025 2:00 PM"
click at [165, 441] on span at bounding box center [166, 443] width 8 height 11
type input "03"
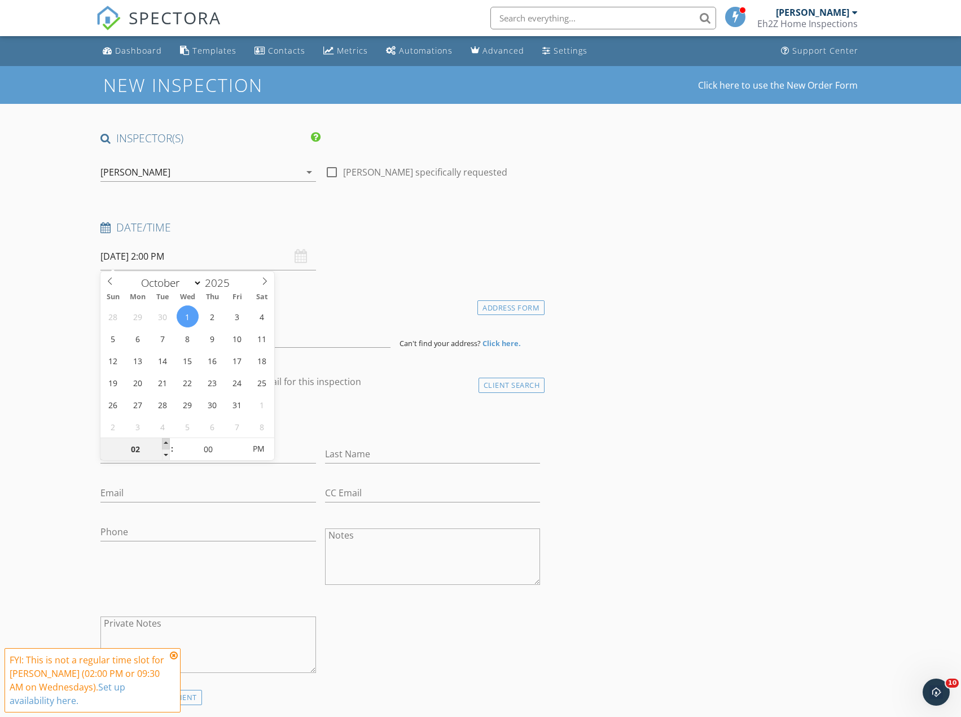
type input "10/01/2025 3:00 PM"
click at [165, 441] on span at bounding box center [166, 443] width 8 height 11
type input "05"
type input "10/01/2025 3:05 PM"
click at [236, 445] on span at bounding box center [239, 443] width 8 height 11
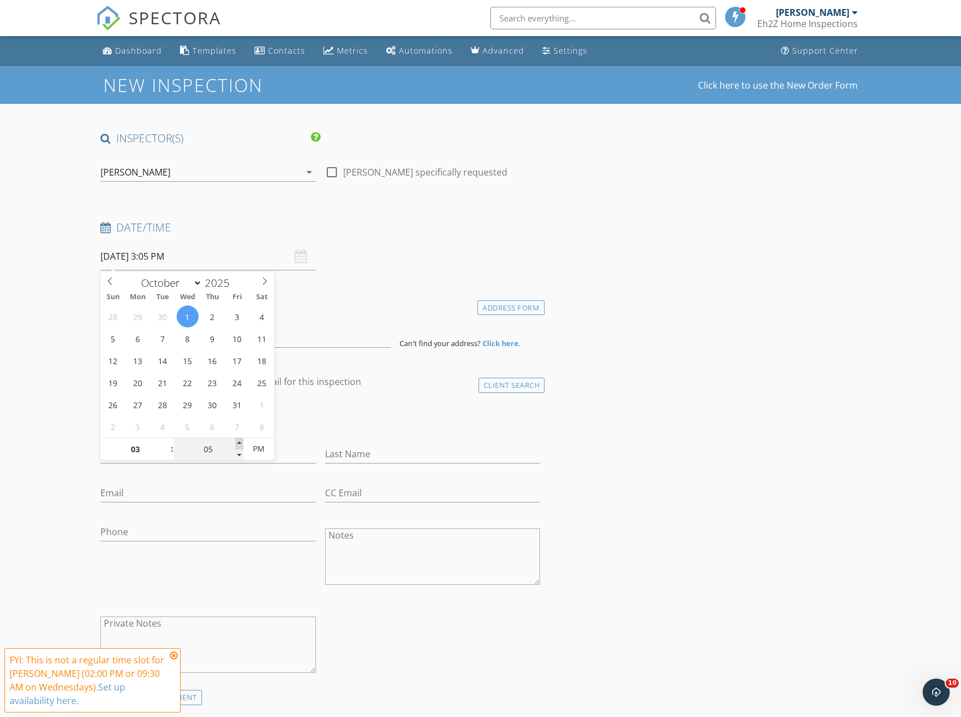
type input "10"
type input "10/01/2025 3:10 PM"
click at [236, 445] on span at bounding box center [239, 443] width 8 height 11
type input "15"
type input "10/01/2025 3:15 PM"
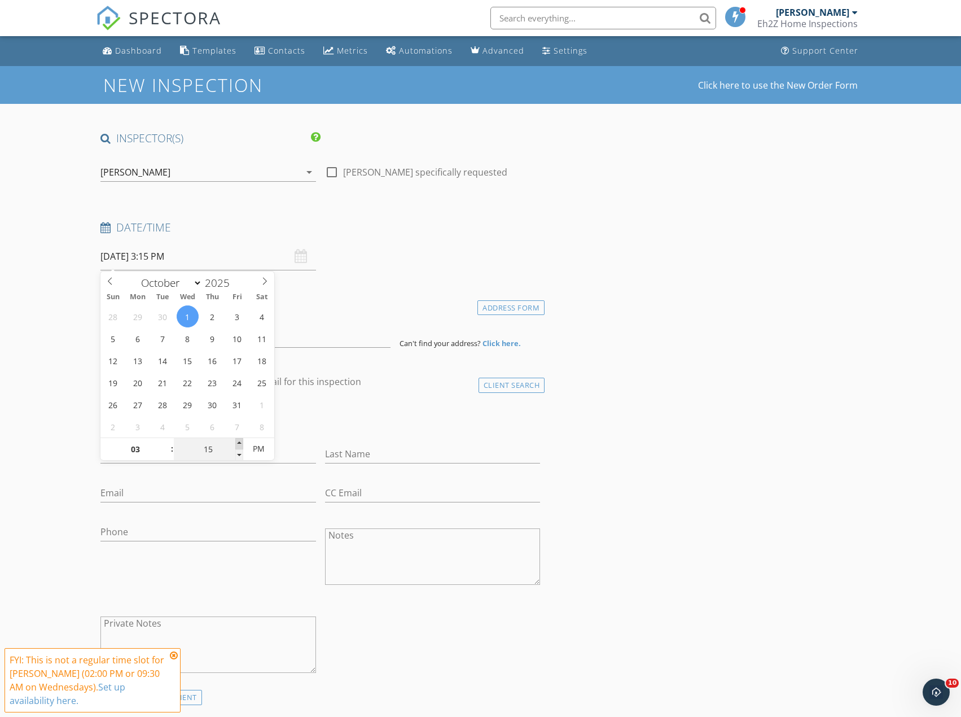
click at [236, 445] on span at bounding box center [239, 443] width 8 height 11
type input "20"
type input "10/01/2025 3:20 PM"
click at [236, 445] on span at bounding box center [239, 443] width 8 height 11
type input "25"
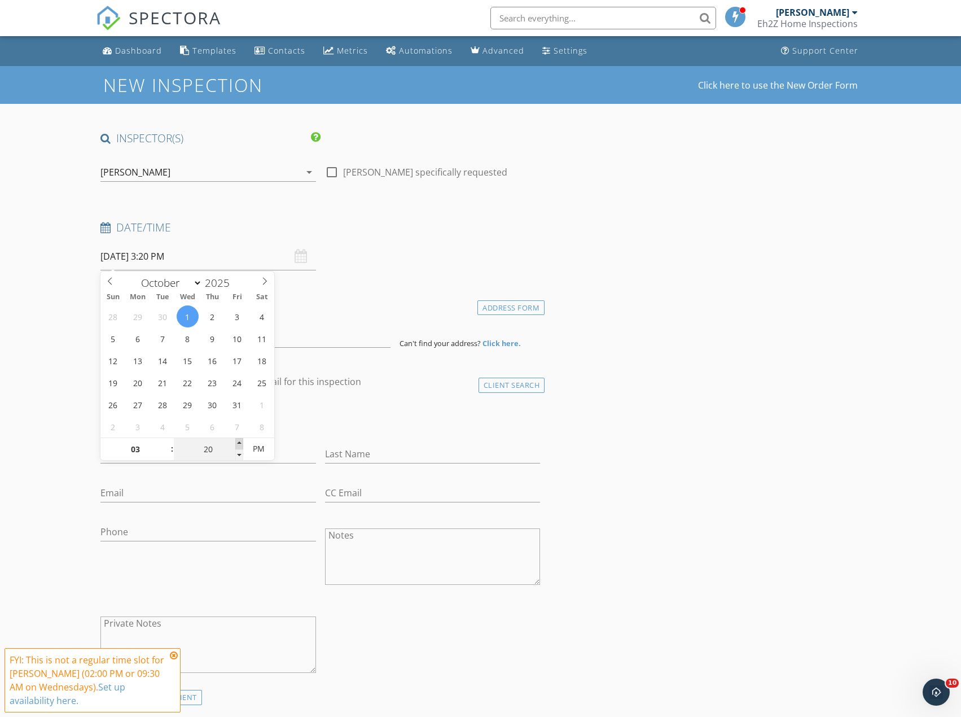
type input "10/01/2025 3:25 PM"
click at [236, 445] on span at bounding box center [239, 443] width 8 height 11
type input "30"
type input "10/01/2025 3:30 PM"
click at [236, 445] on span at bounding box center [239, 443] width 8 height 11
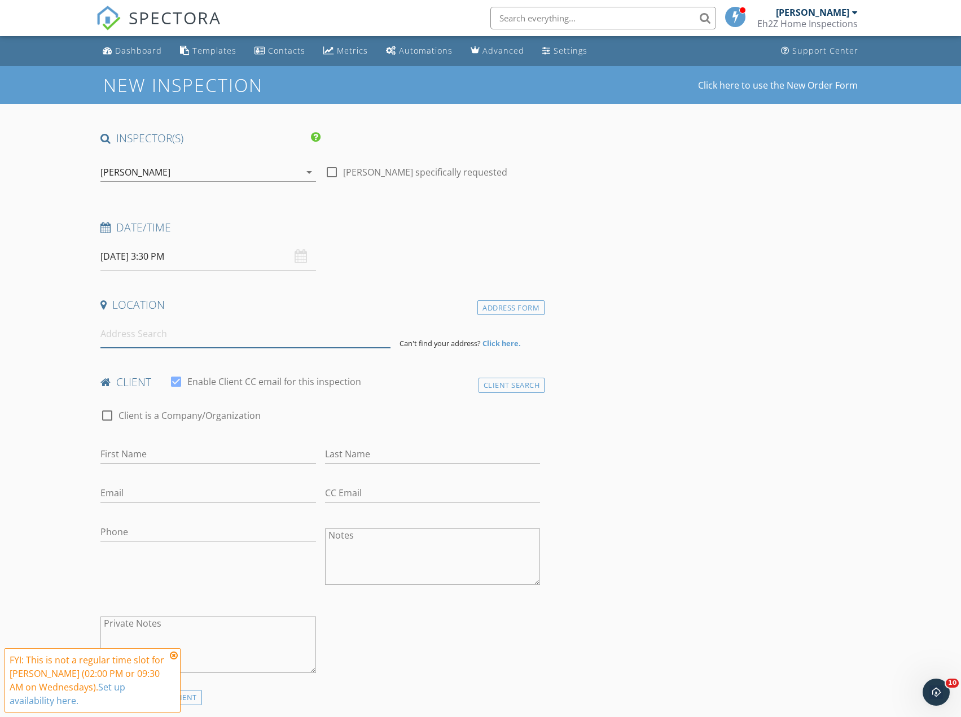
click at [294, 343] on input at bounding box center [245, 334] width 290 height 28
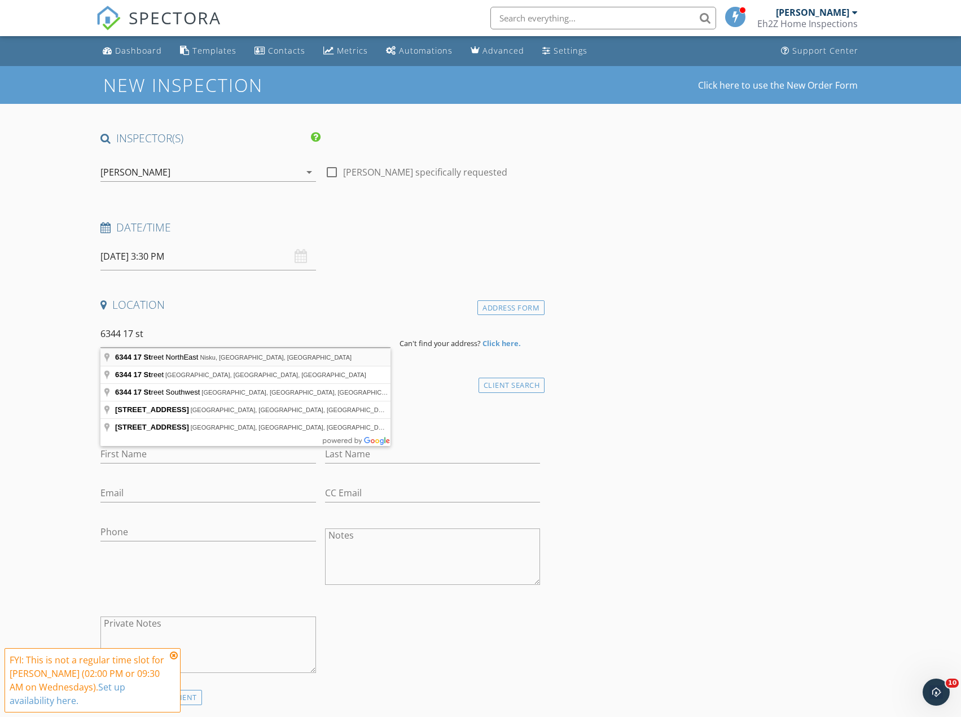
type input "6344 17 Street NorthEast, Nisku, AB, Canada"
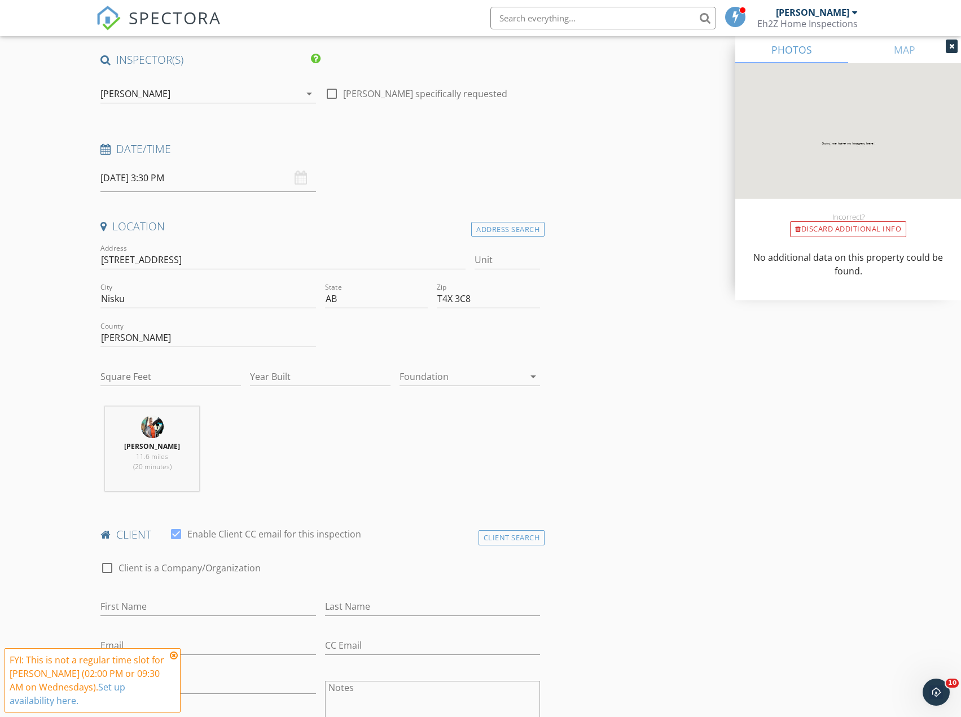
scroll to position [226, 0]
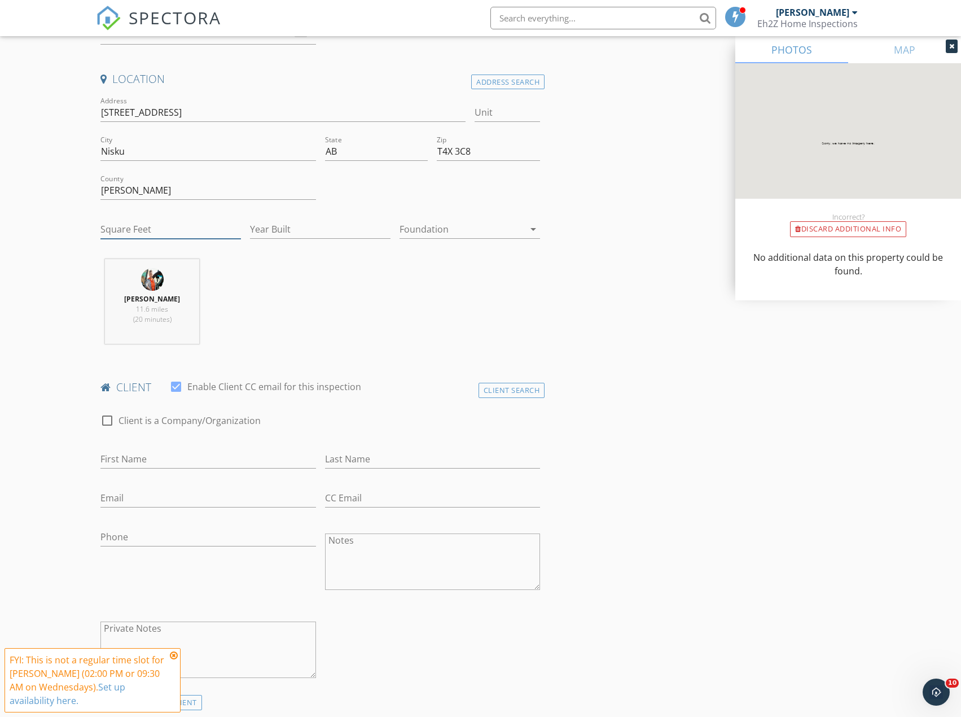
click at [152, 227] on input "Square Feet" at bounding box center [170, 229] width 140 height 19
type input "3"
type input "2300"
type input "2025"
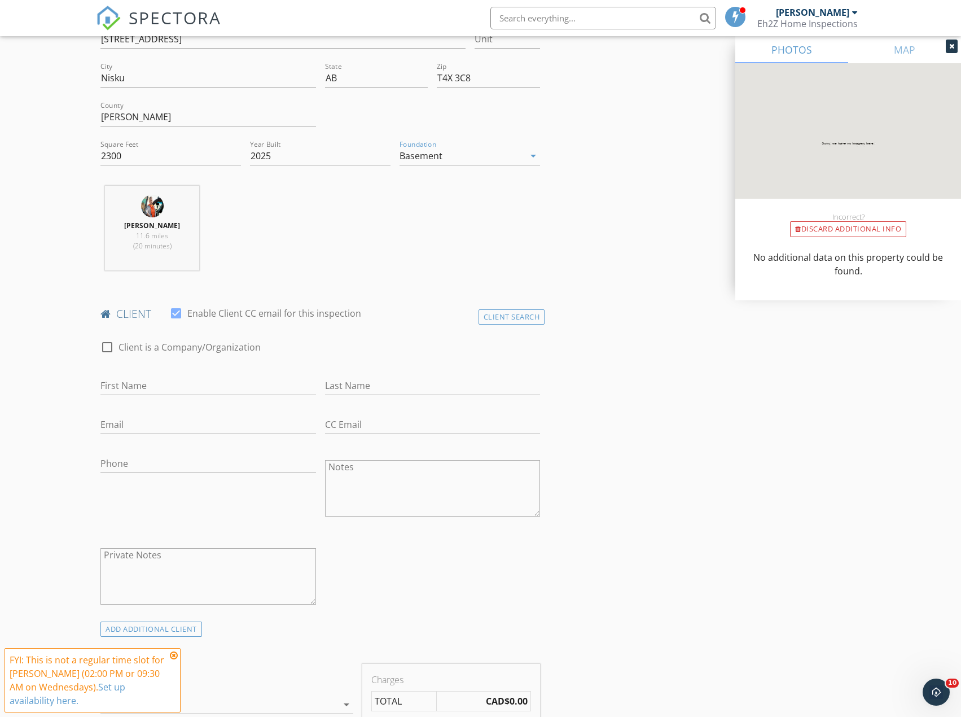
scroll to position [451, 0]
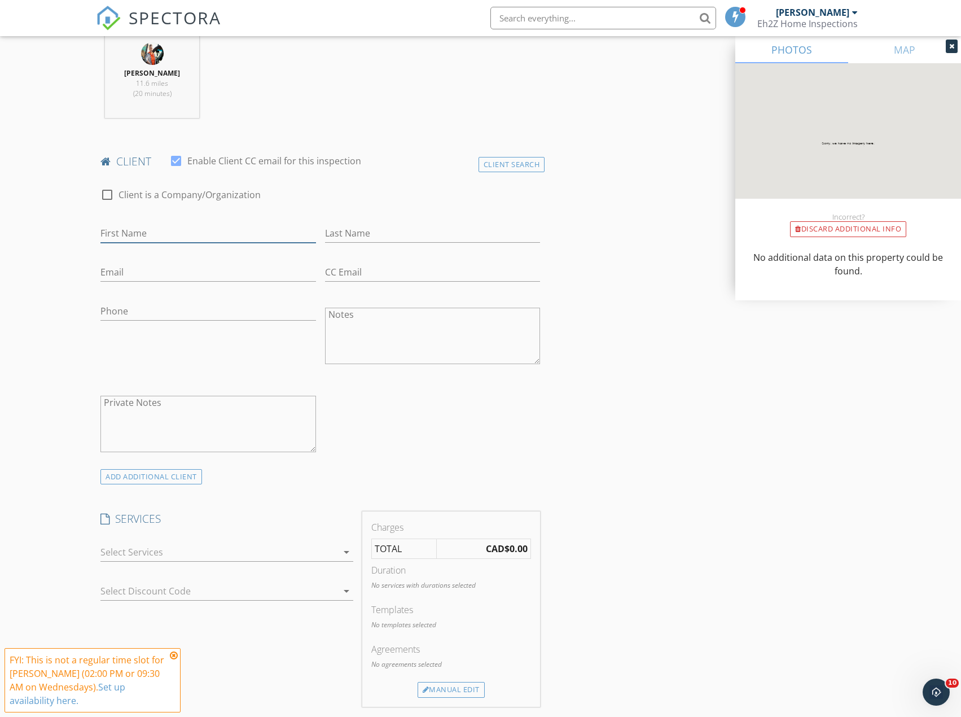
click at [151, 234] on input "First Name" at bounding box center [207, 233] width 215 height 19
type input "Adeel"
type input "Malik"
type input "adeel.arton@gmail.com"
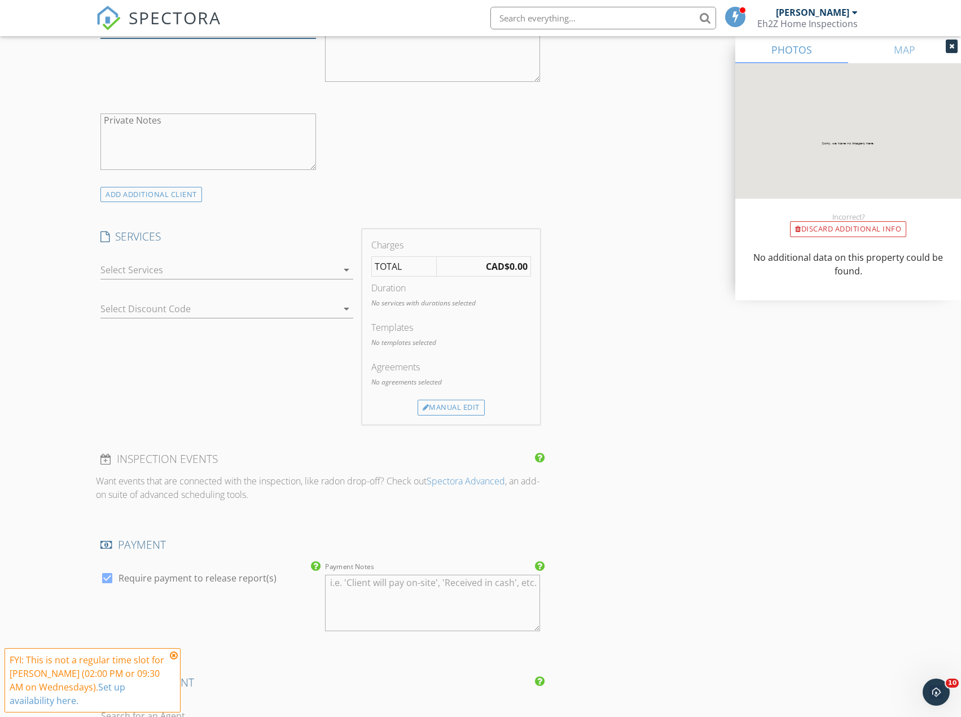
type input "780-222-2786"
click at [173, 265] on div at bounding box center [218, 270] width 237 height 18
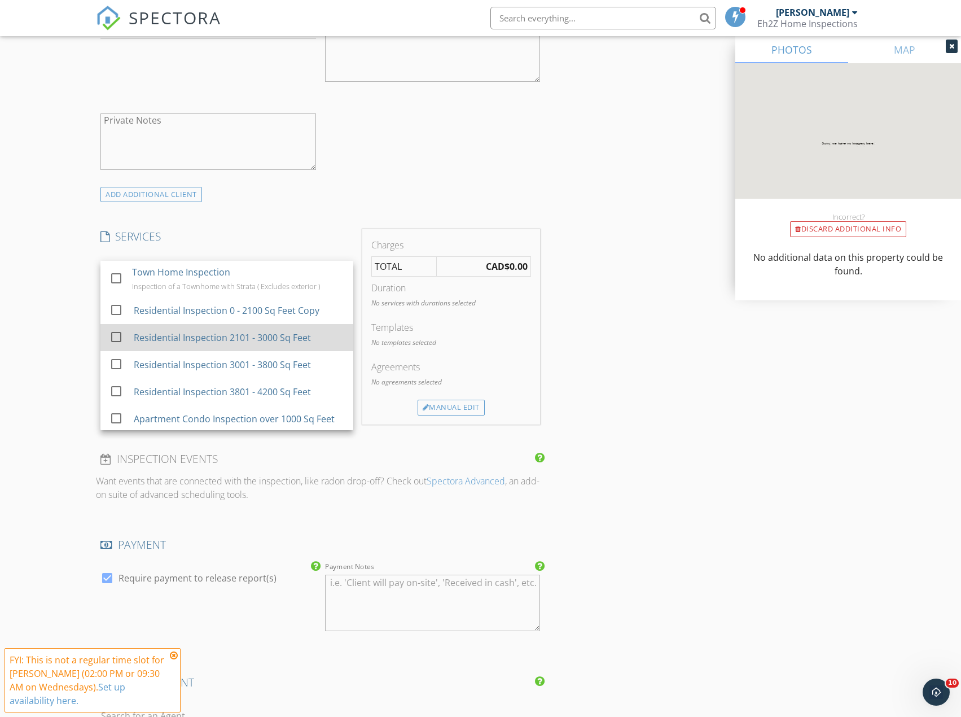
click at [236, 345] on div "Residential Inspection 2101 - 3000 Sq Feet" at bounding box center [239, 337] width 210 height 23
checkbox input "true"
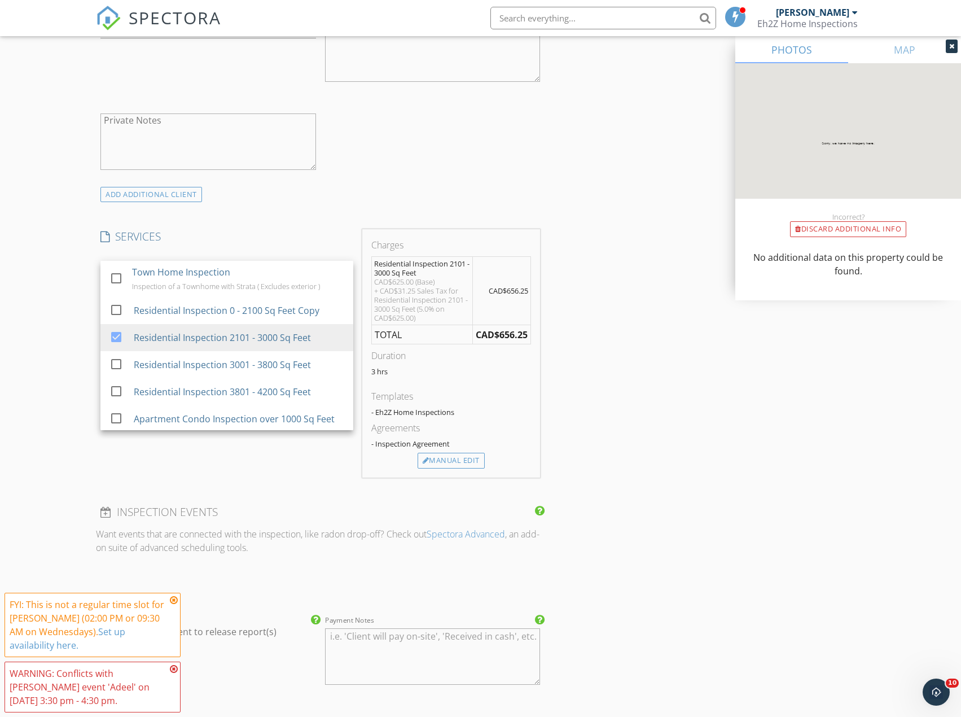
click at [51, 381] on div "New Inspection Click here to use the New Order Form INSPECTOR(S) check_box Rob …" at bounding box center [480, 373] width 961 height 2083
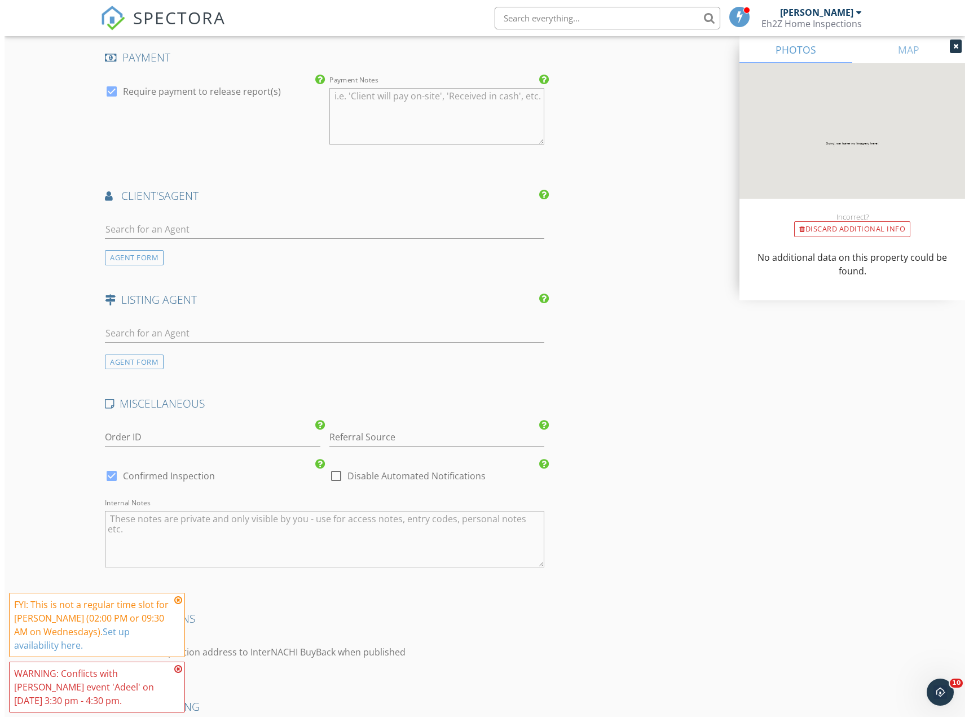
scroll to position [1433, 0]
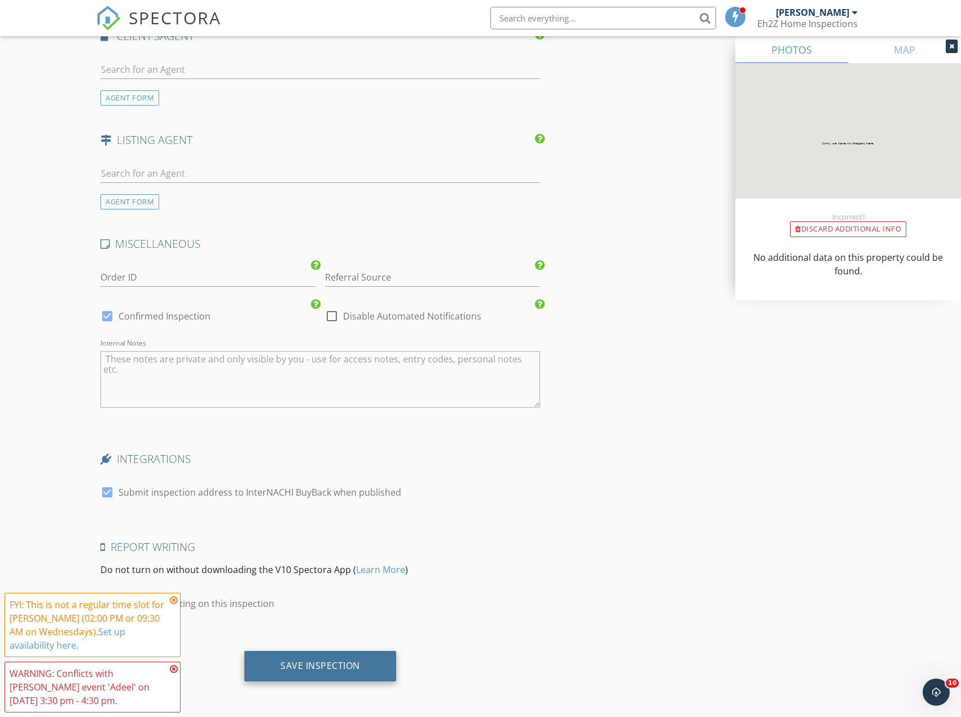
click at [343, 660] on div "Save Inspection" at bounding box center [320, 665] width 80 height 11
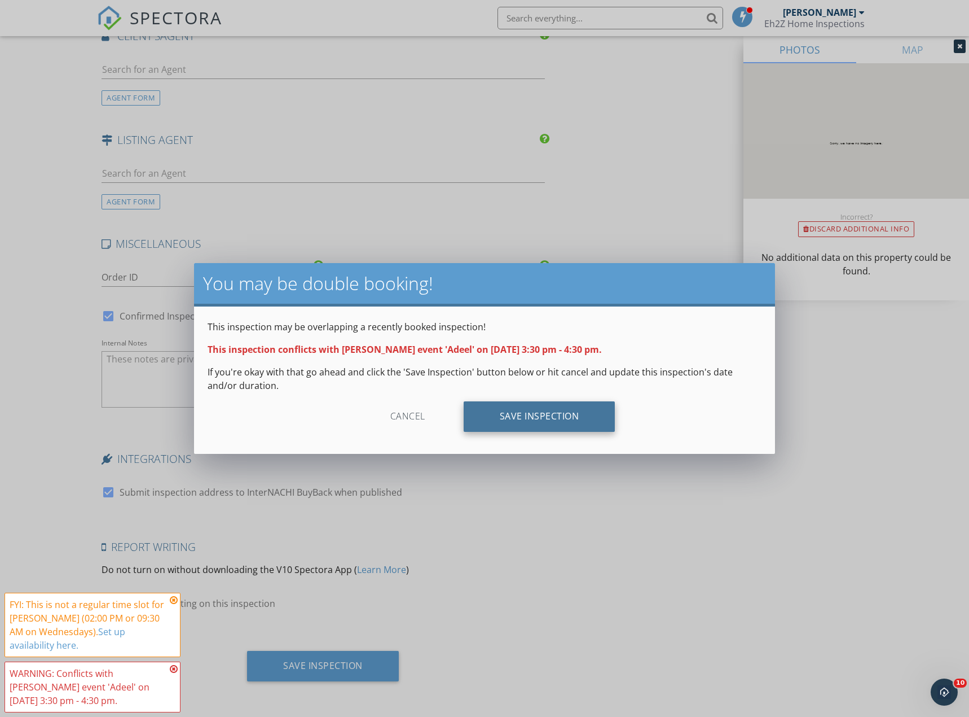
click at [543, 415] on div "Save Inspection" at bounding box center [540, 416] width 152 height 30
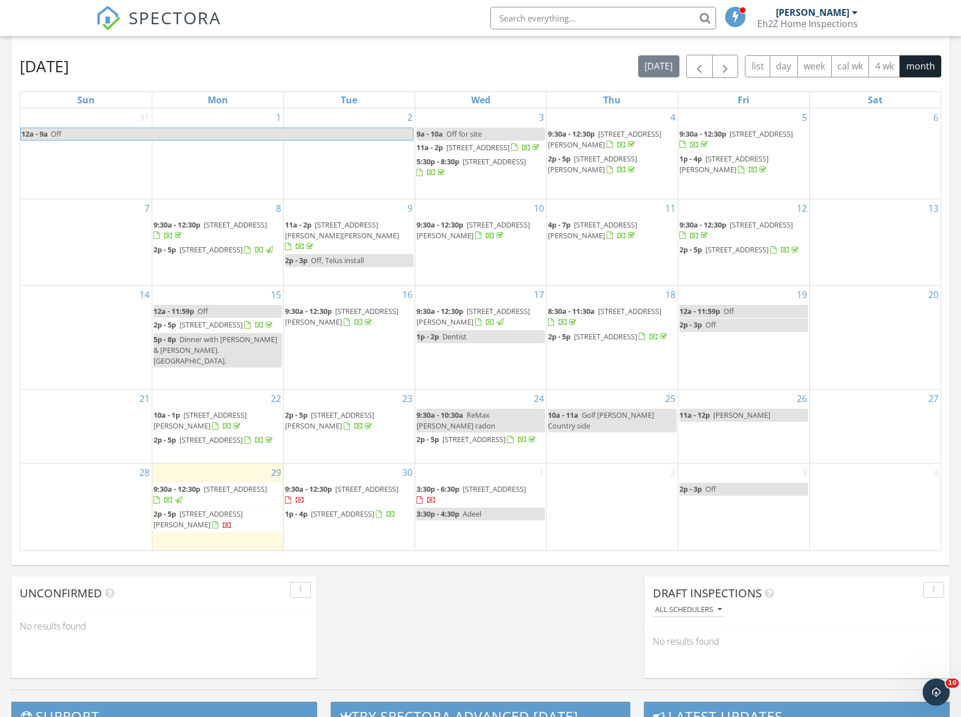
scroll to position [630, 0]
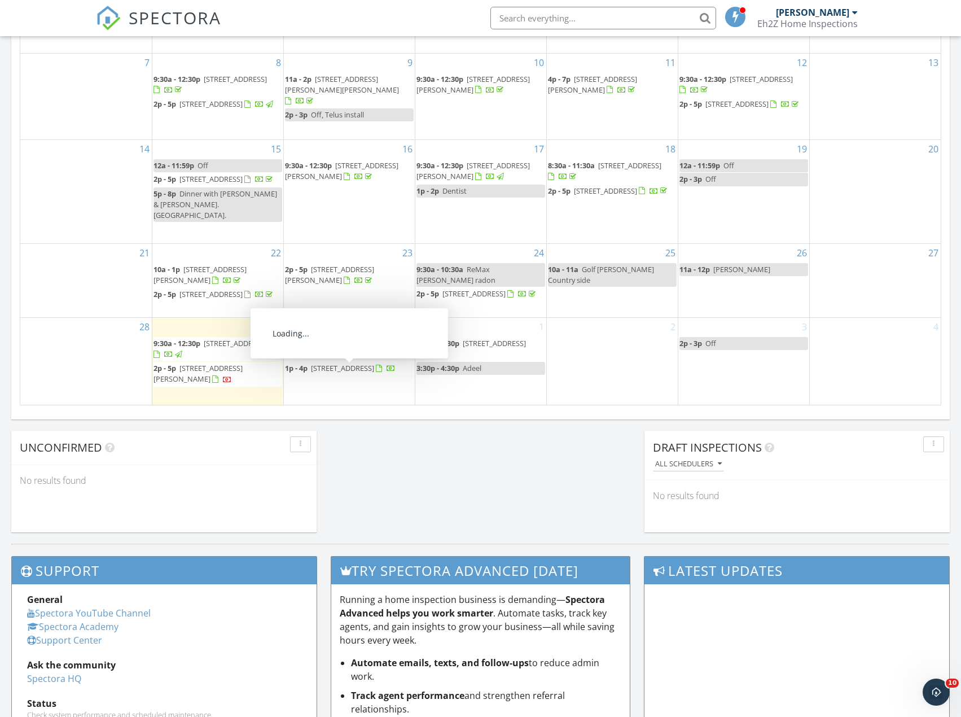
click at [476, 380] on div "1 3:30p - 6:30p [STREET_ADDRESS] 3:30p - 4:30p Adeel" at bounding box center [480, 361] width 131 height 87
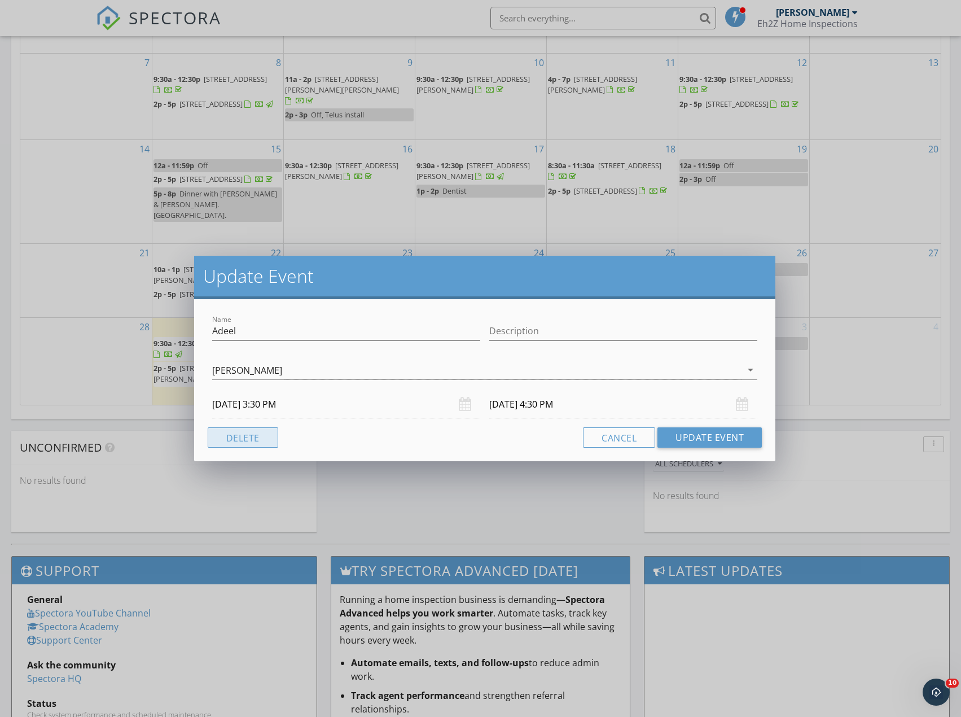
click at [252, 431] on button "Delete" at bounding box center [243, 437] width 71 height 20
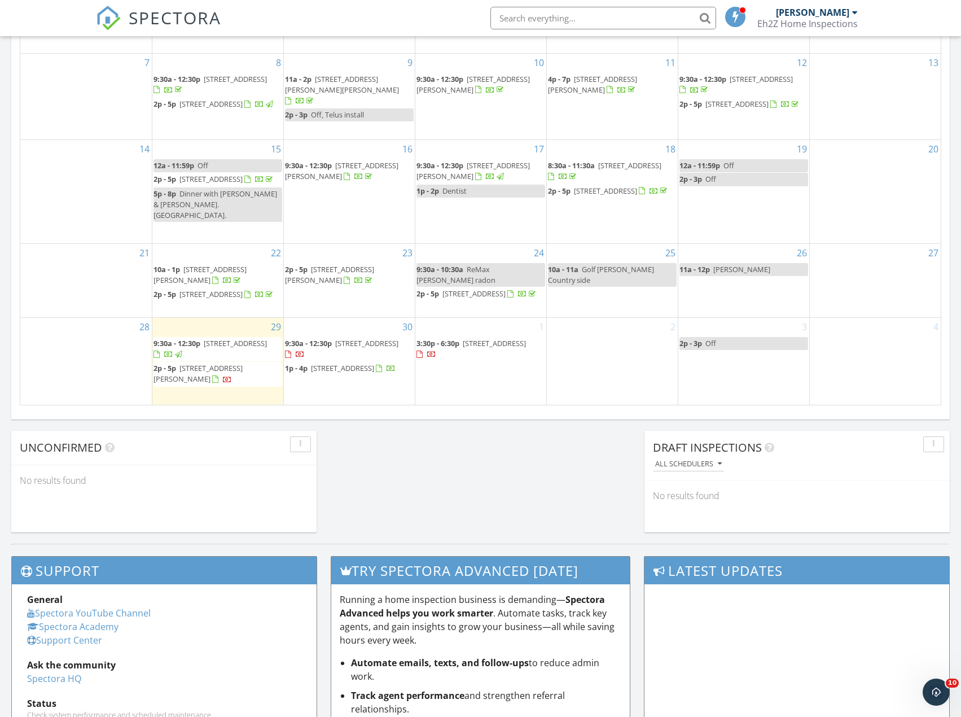
scroll to position [0, 0]
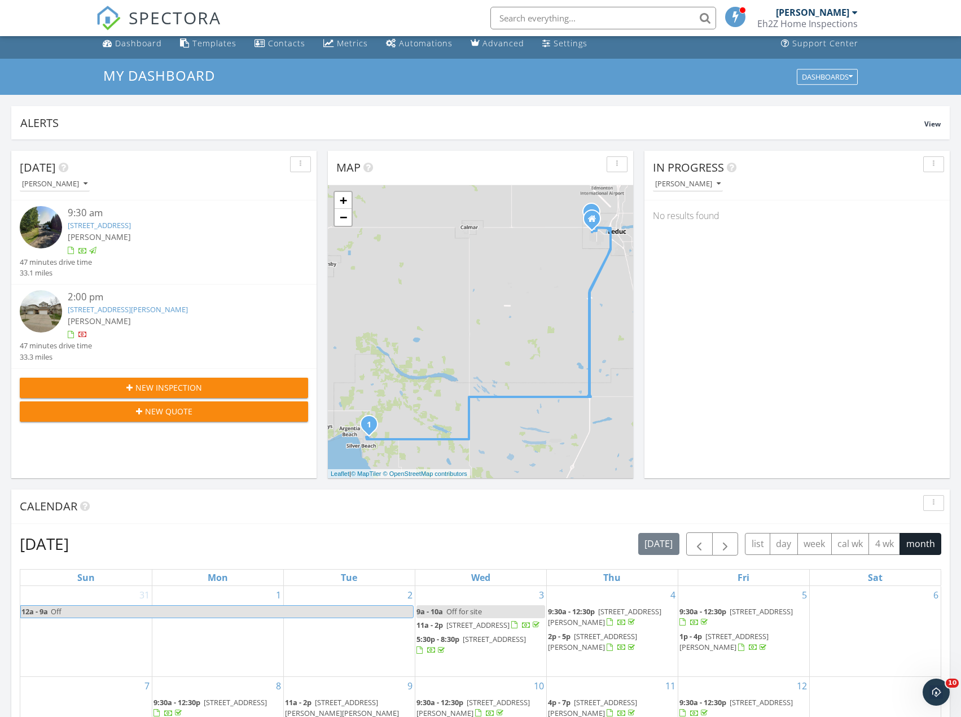
drag, startPoint x: 426, startPoint y: 230, endPoint x: 424, endPoint y: 197, distance: 33.4
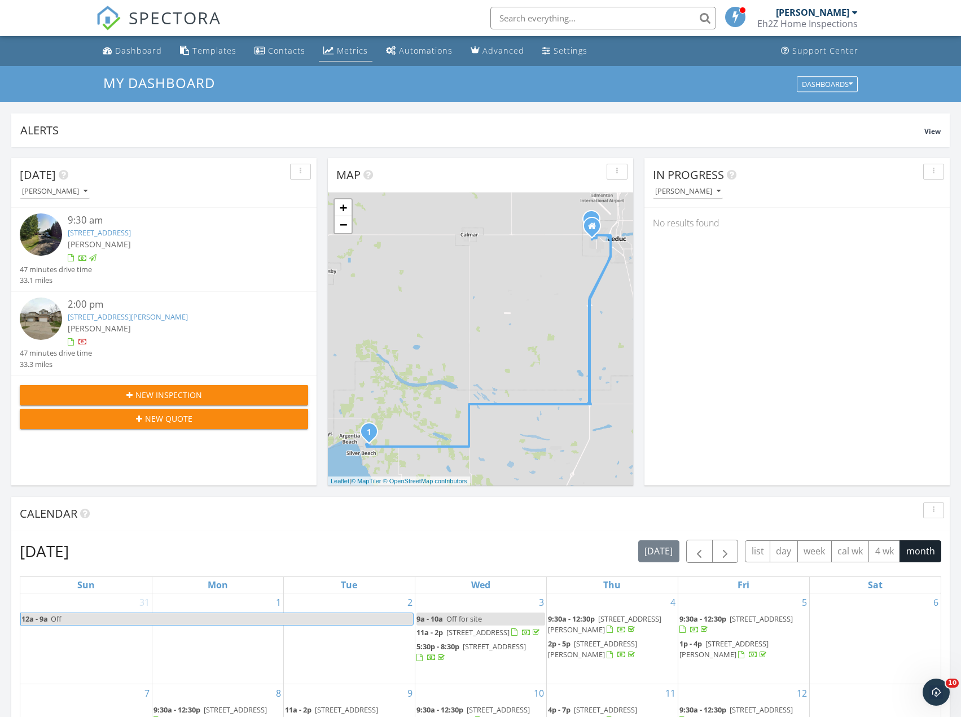
click at [333, 51] on link "Metrics" at bounding box center [346, 51] width 54 height 21
